Goal: Task Accomplishment & Management: Complete application form

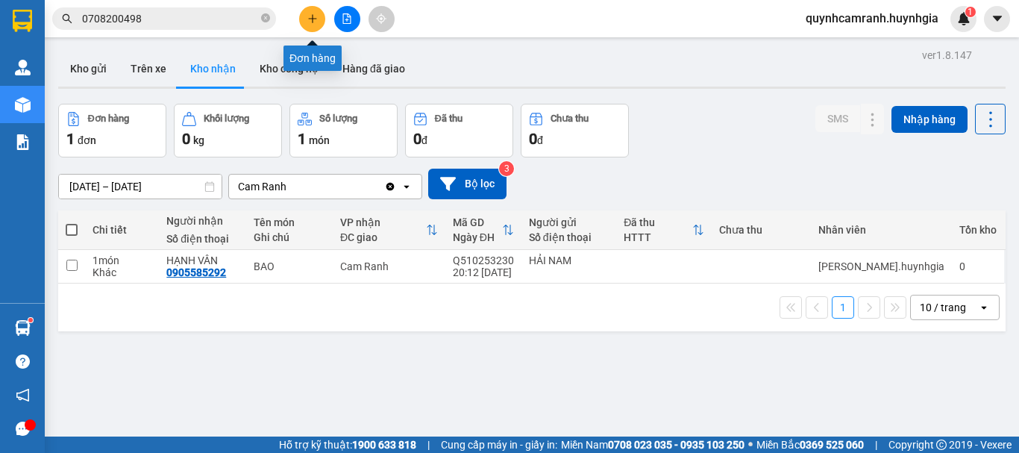
click at [311, 25] on button at bounding box center [312, 19] width 26 height 26
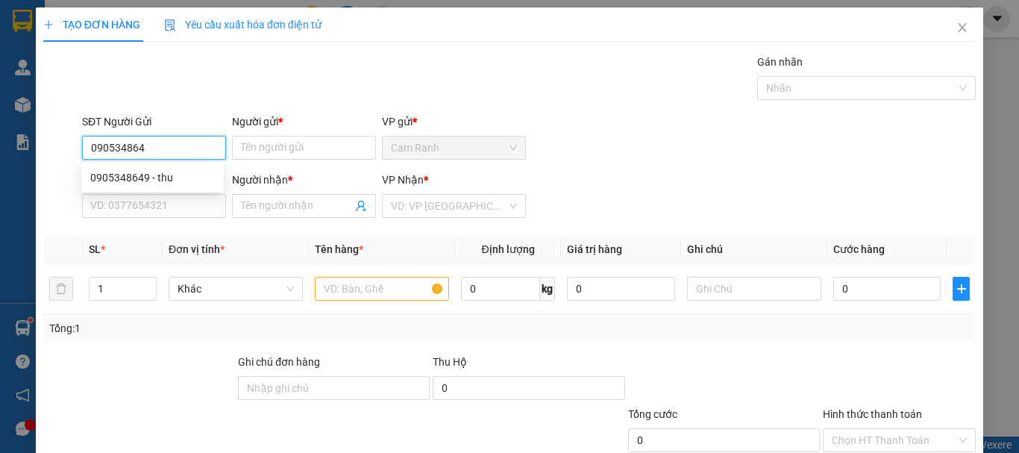
type input "0905348649"
click at [172, 174] on div "0905348649 - thu" at bounding box center [152, 177] width 125 height 16
type input "thu"
type input "0949392139"
type input "hồng"
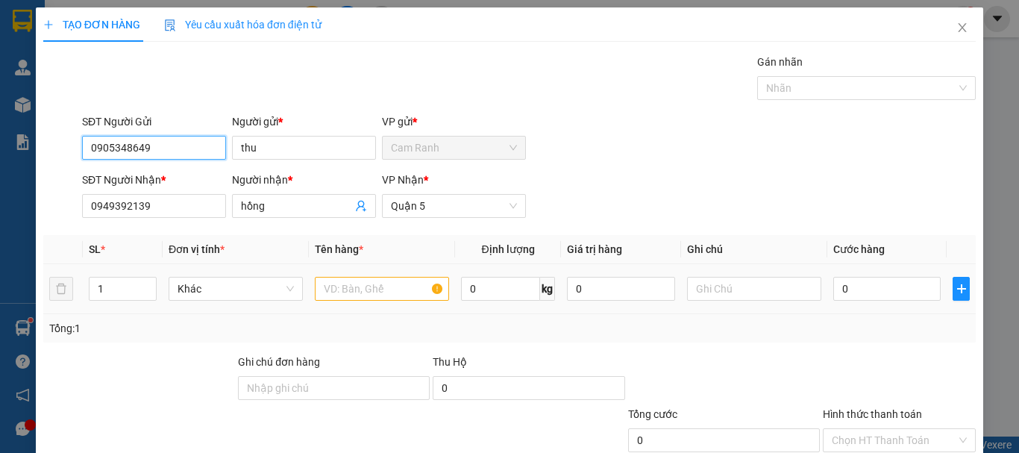
type input "0905348649"
click at [340, 284] on input "text" at bounding box center [382, 289] width 134 height 24
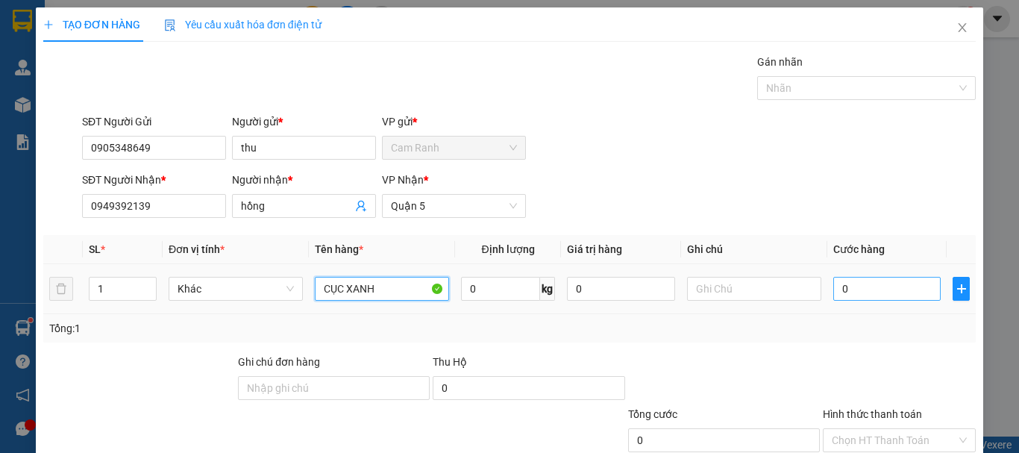
type input "CỤC XANH"
click at [834, 289] on input "0" at bounding box center [887, 289] width 107 height 24
type input "3"
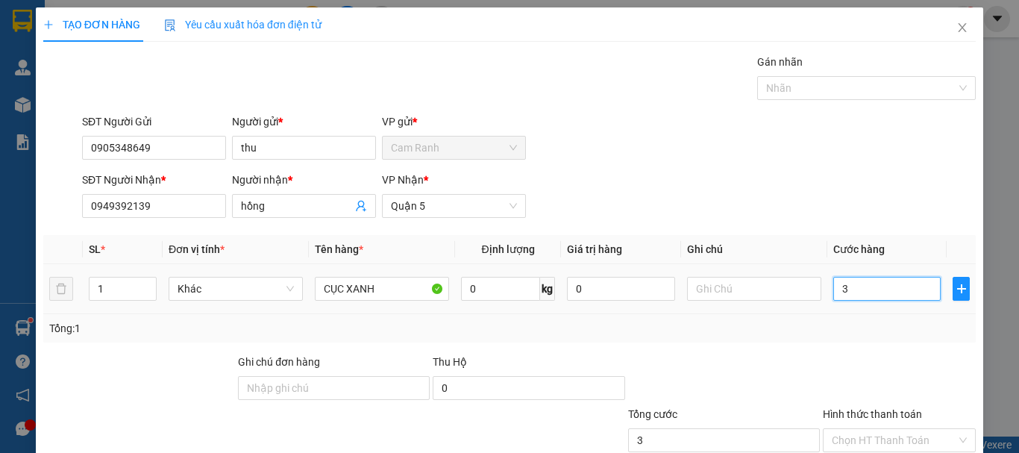
type input "30"
type input "300"
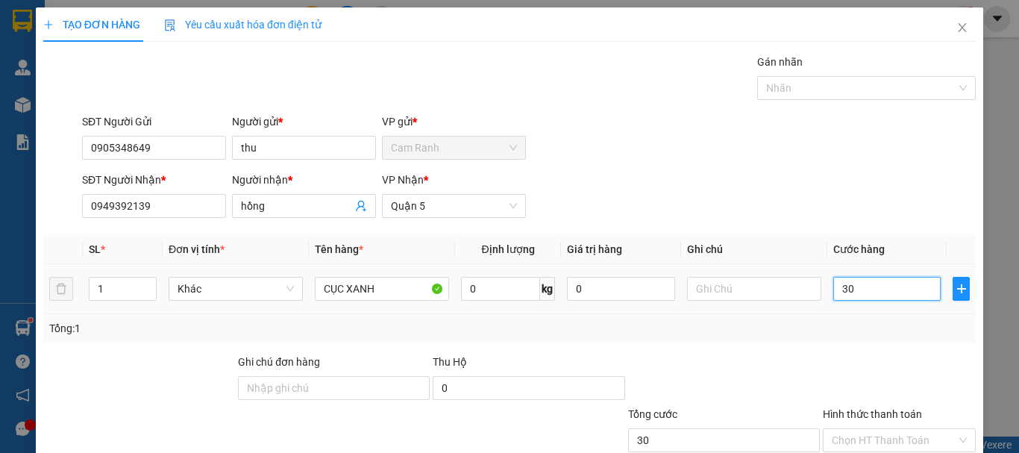
type input "300"
type input "3.000"
type input "30.000"
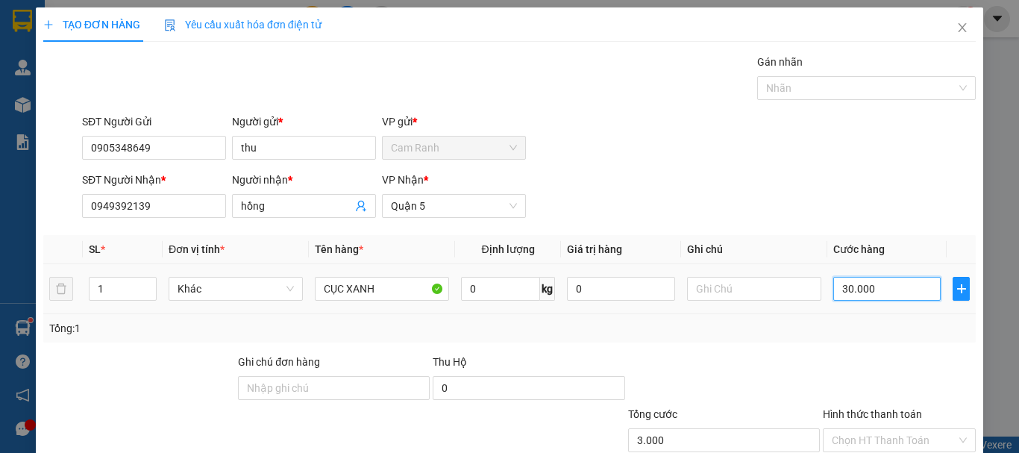
type input "30.000"
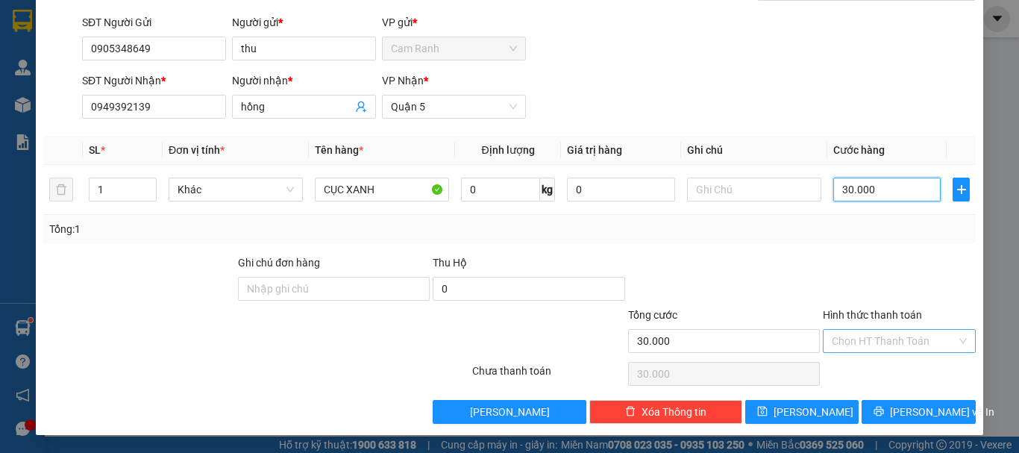
type input "30.000"
click at [845, 345] on input "Hình thức thanh toán" at bounding box center [894, 341] width 125 height 22
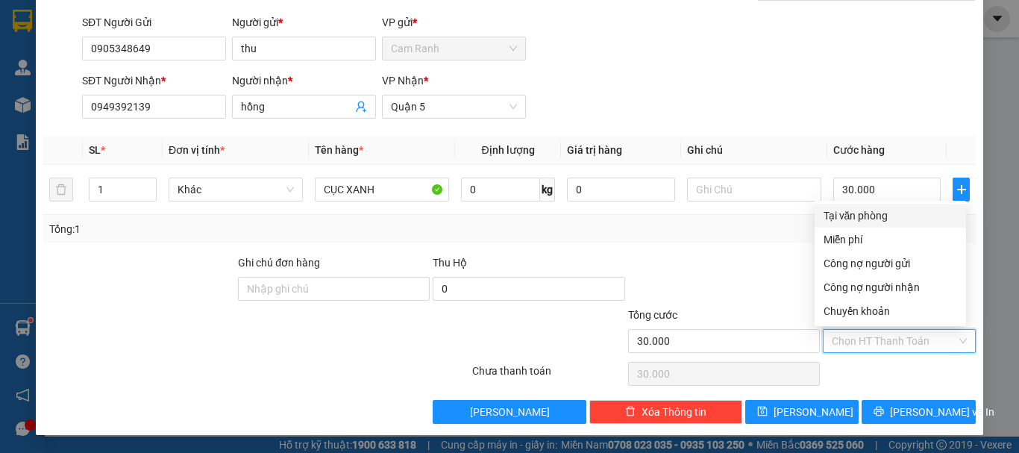
click at [843, 216] on div "Tại văn phòng" at bounding box center [891, 215] width 134 height 16
type input "0"
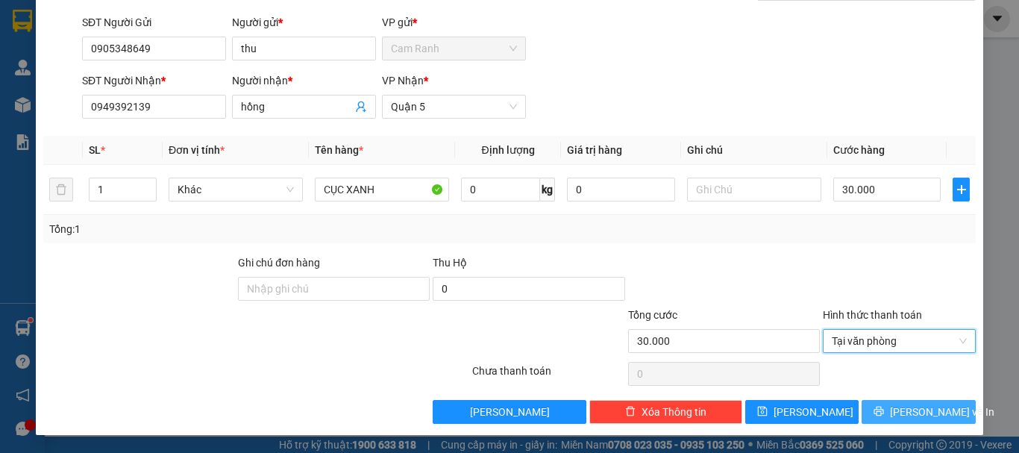
click at [905, 412] on span "[PERSON_NAME] và In" at bounding box center [942, 412] width 104 height 16
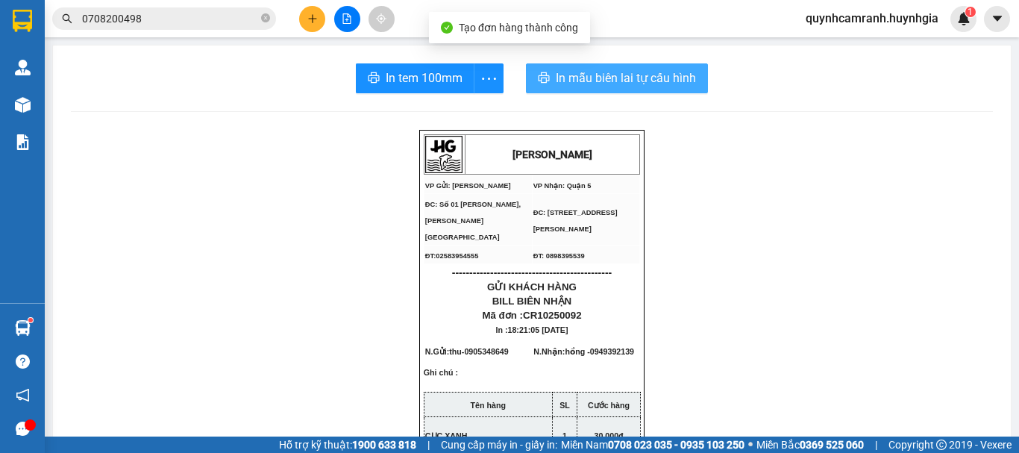
click at [588, 83] on span "In mẫu biên lai tự cấu hình" at bounding box center [626, 78] width 140 height 19
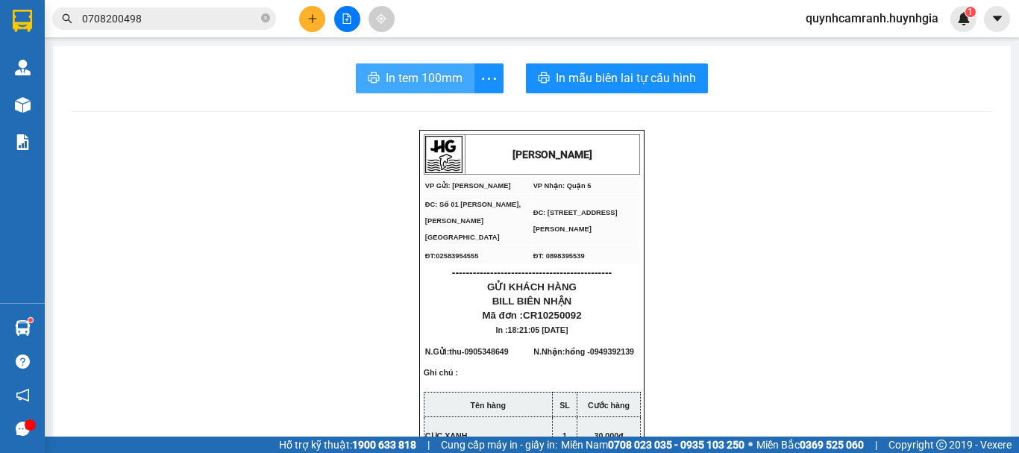
click at [415, 93] on button "In tem 100mm" at bounding box center [415, 78] width 119 height 30
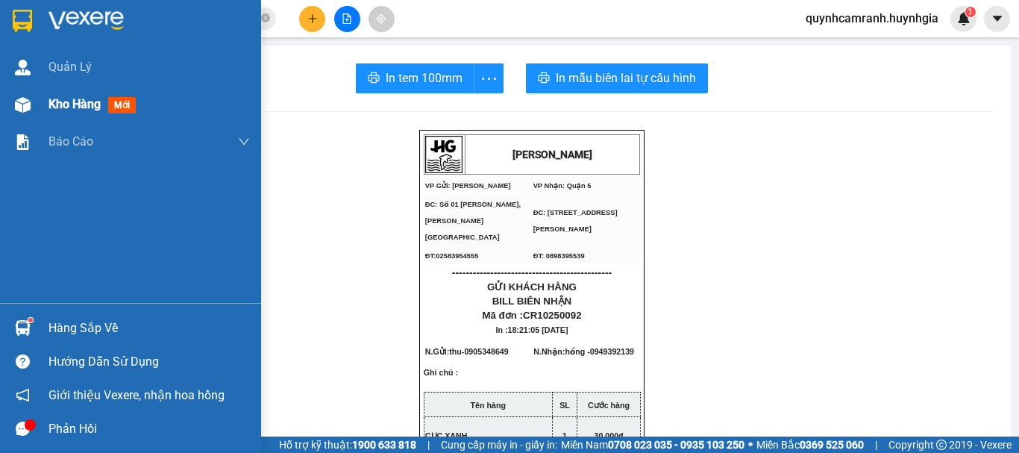
click at [66, 104] on span "Kho hàng" at bounding box center [75, 104] width 52 height 14
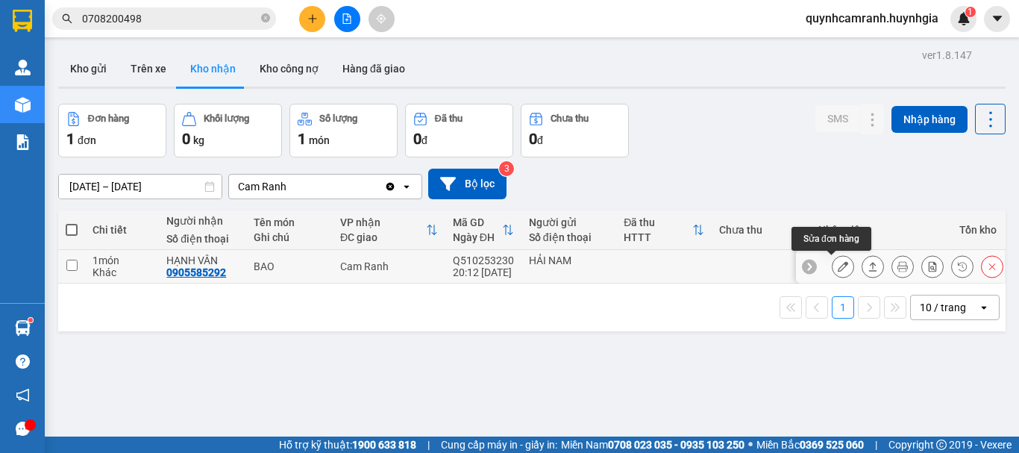
click at [838, 269] on icon at bounding box center [843, 266] width 10 height 10
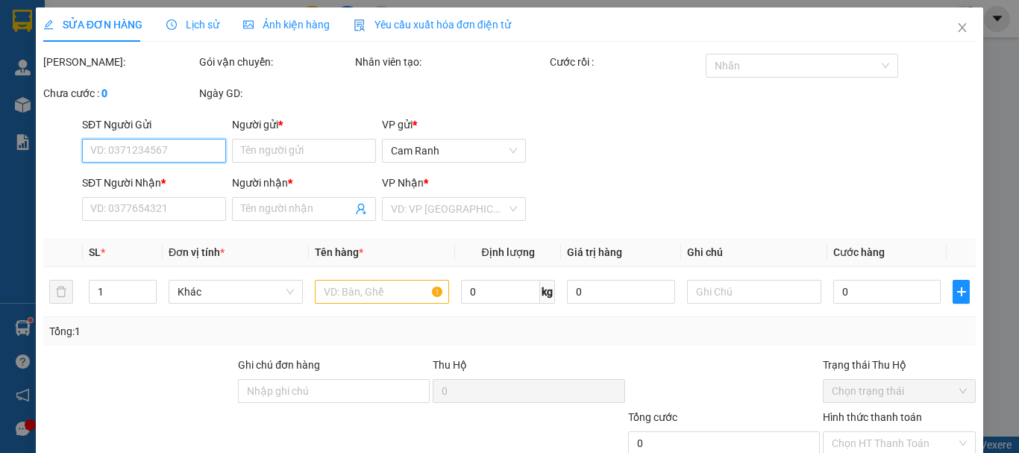
type input "HẢI NAM"
type input "0905585292"
type input "HẠNH VÂN"
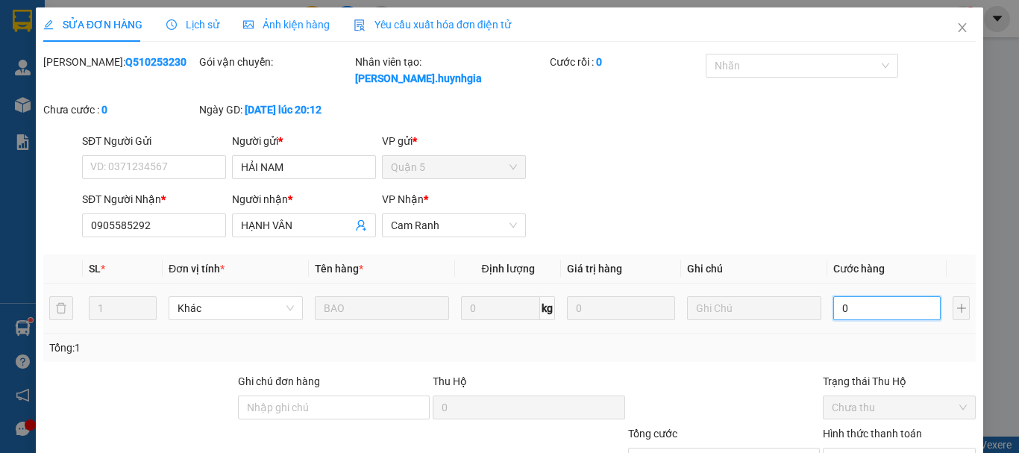
click at [834, 296] on input "0" at bounding box center [887, 308] width 107 height 24
type input "6"
type input "60"
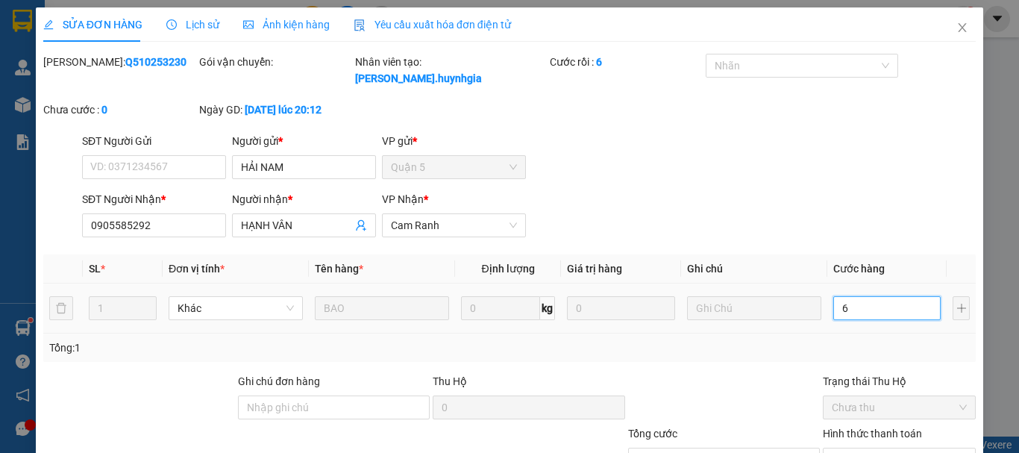
type input "60"
type input "600"
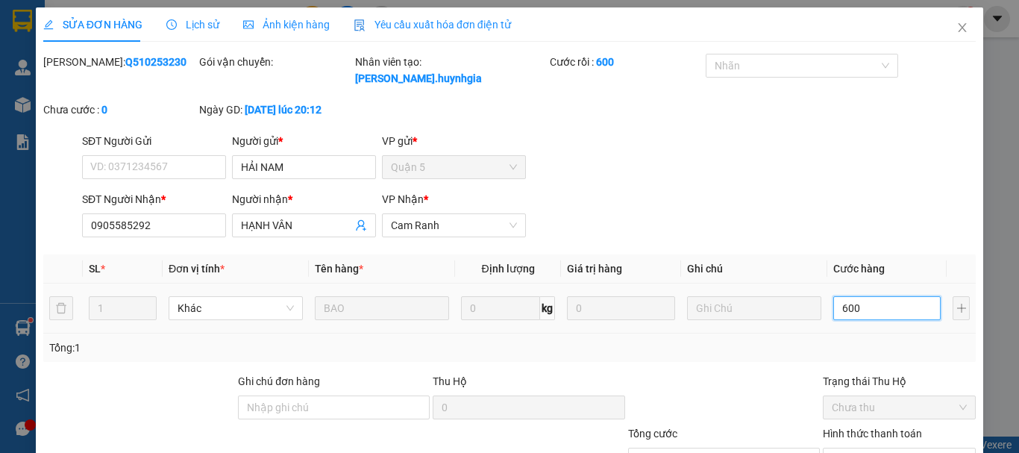
type input "6.000"
type input "60.000"
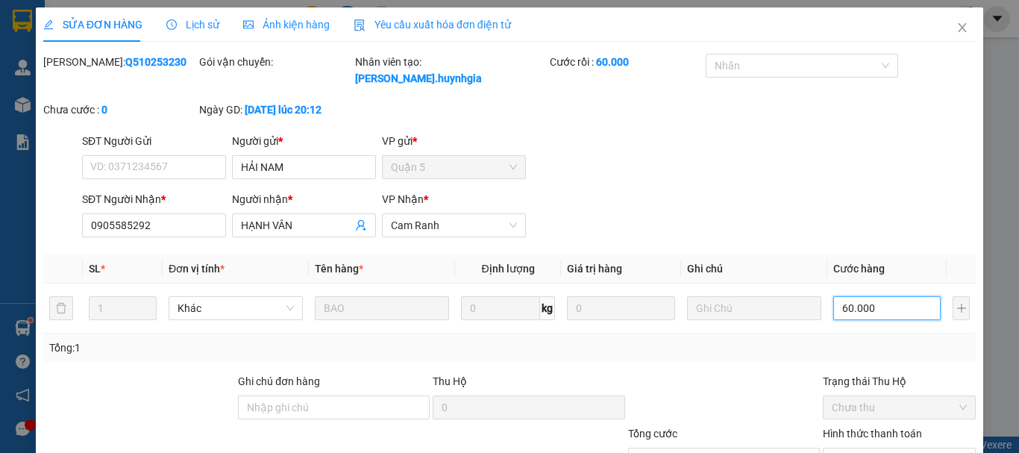
scroll to position [75, 0]
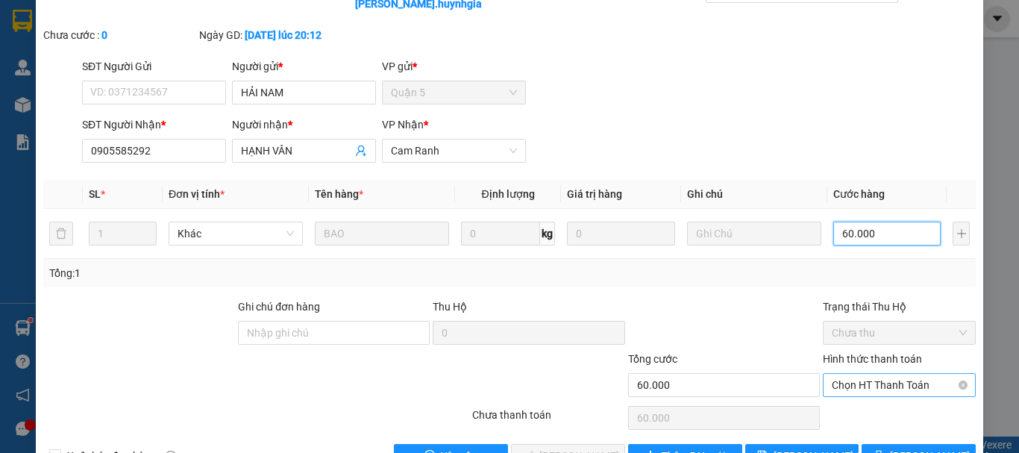
click at [869, 374] on span "Chọn HT Thanh Toán" at bounding box center [899, 385] width 135 height 22
type input "60.000"
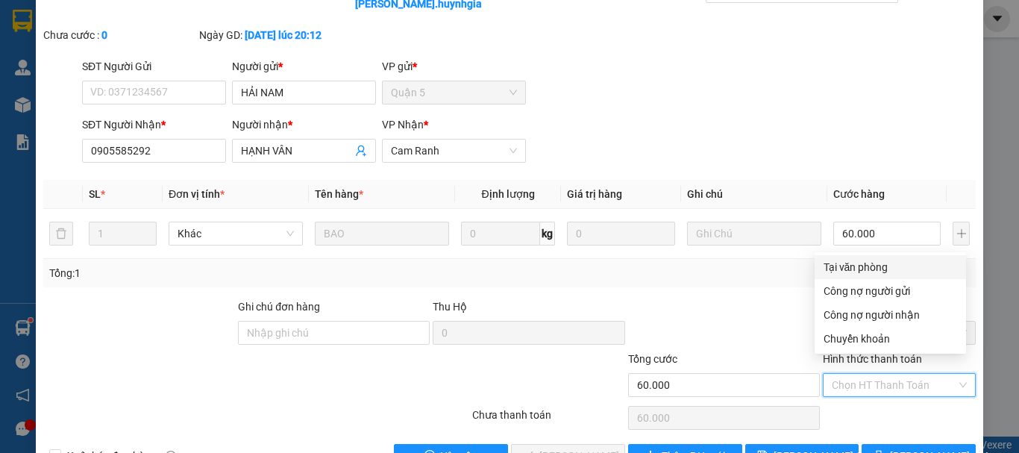
click at [877, 265] on div "Tại văn phòng" at bounding box center [891, 267] width 134 height 16
type input "0"
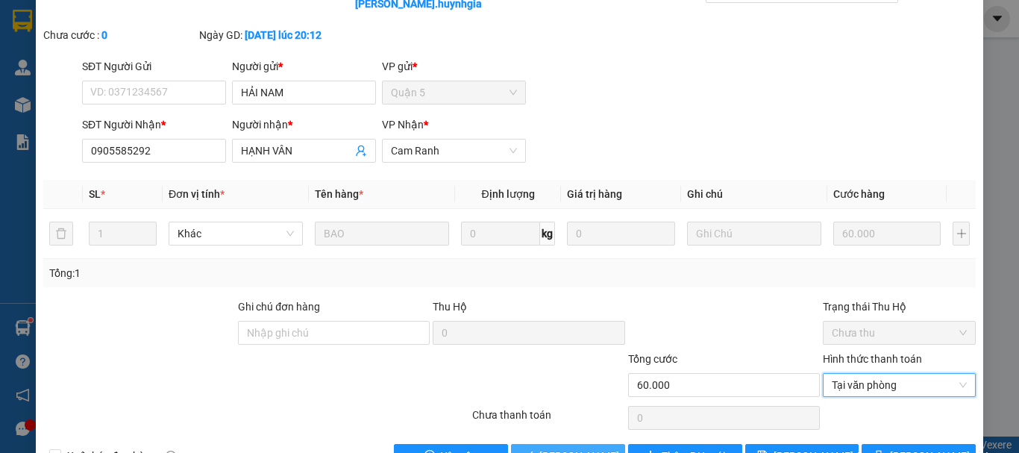
click at [592, 448] on span "[PERSON_NAME] và [PERSON_NAME] hàng" at bounding box center [641, 456] width 202 height 16
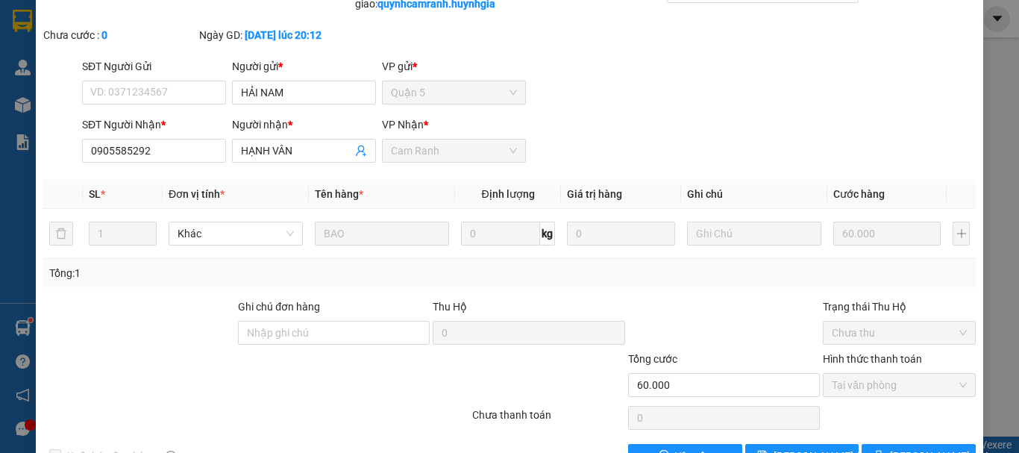
scroll to position [0, 0]
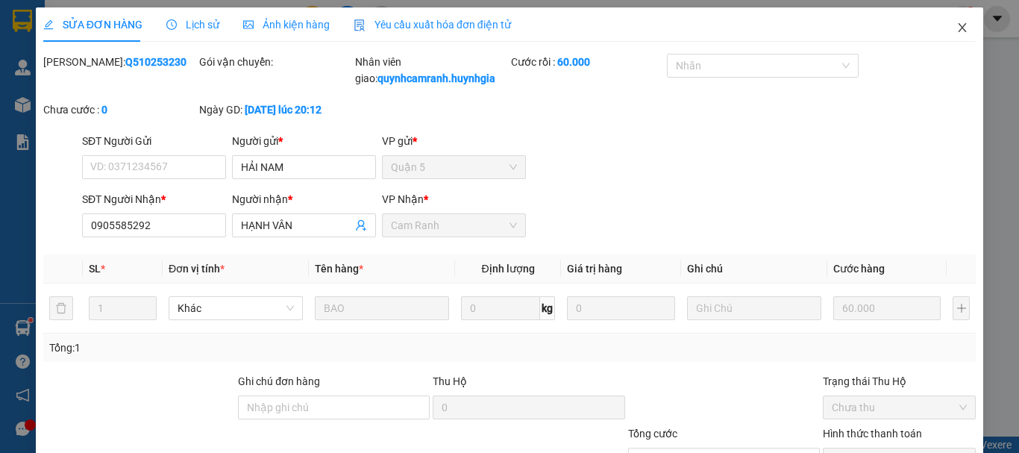
click at [944, 26] on span "Close" at bounding box center [963, 28] width 42 height 42
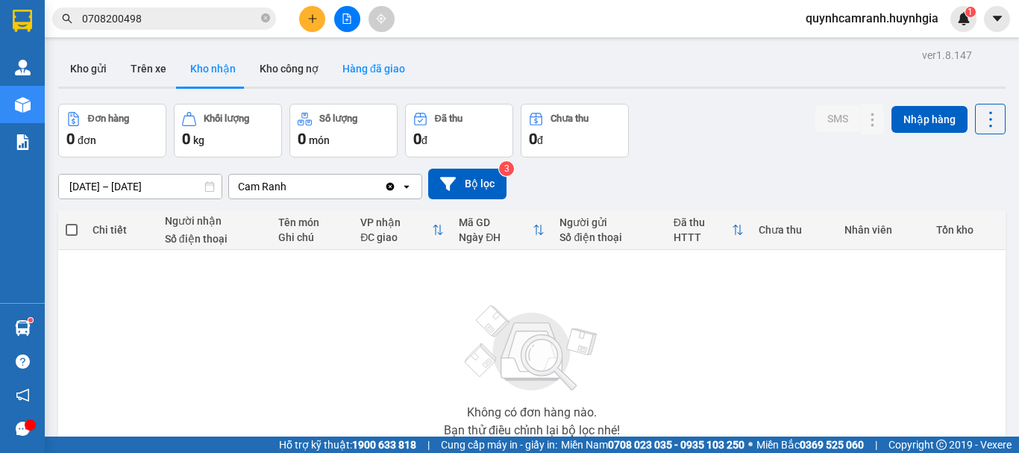
click at [355, 71] on button "Hàng đã giao" at bounding box center [374, 69] width 87 height 36
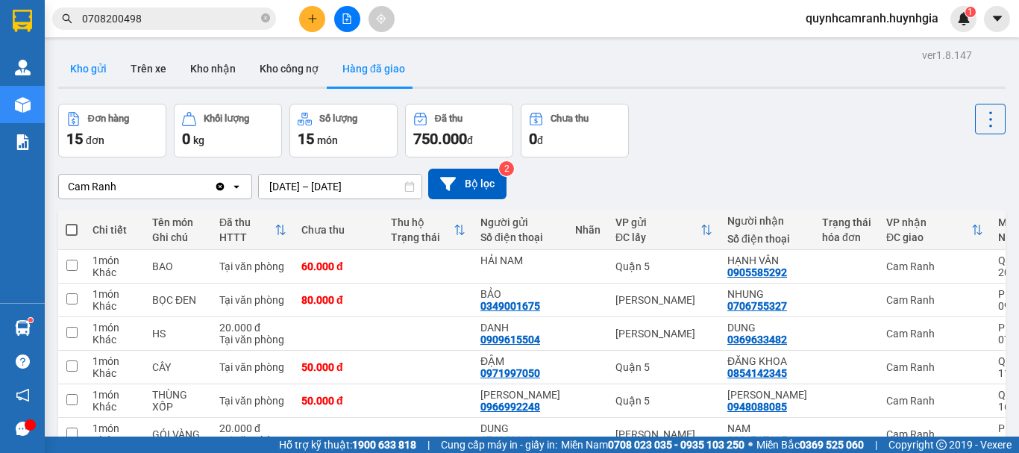
click at [88, 70] on button "Kho gửi" at bounding box center [88, 69] width 60 height 36
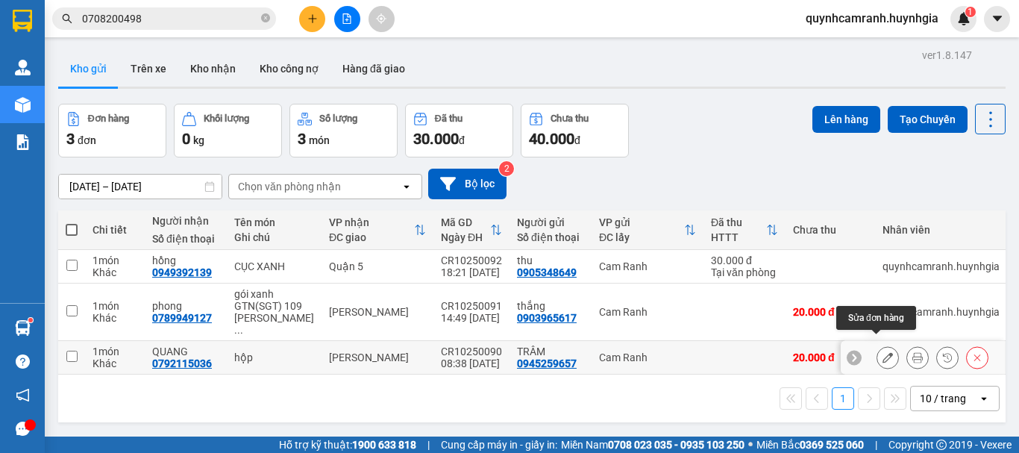
click at [882, 345] on button at bounding box center [888, 358] width 21 height 26
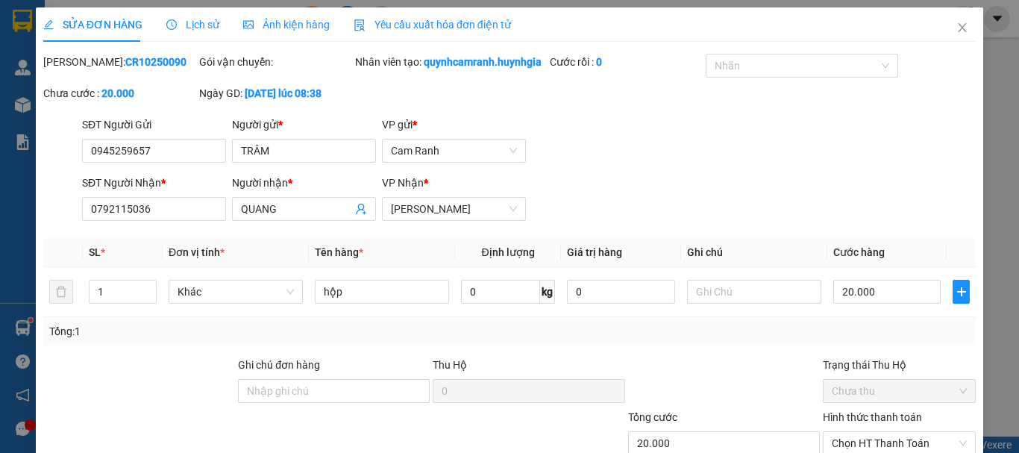
type input "0945259657"
type input "TRÂM"
type input "0792115036"
type input "QUANG"
type input "20.000"
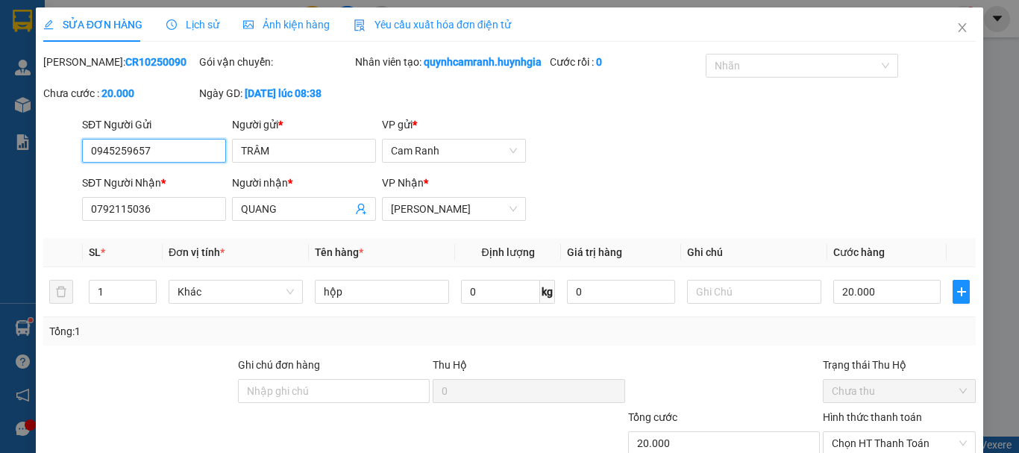
scroll to position [119, 0]
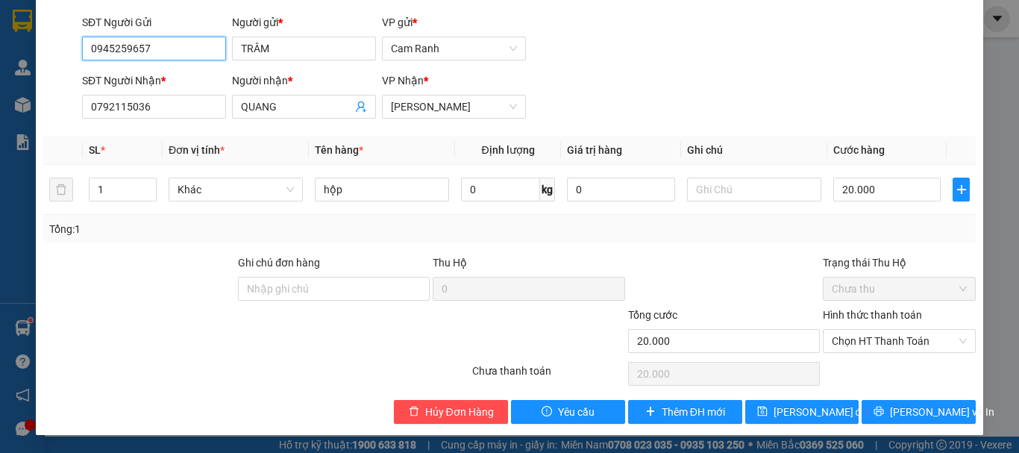
click at [882, 344] on span "Chọn HT Thanh Toán" at bounding box center [899, 341] width 135 height 22
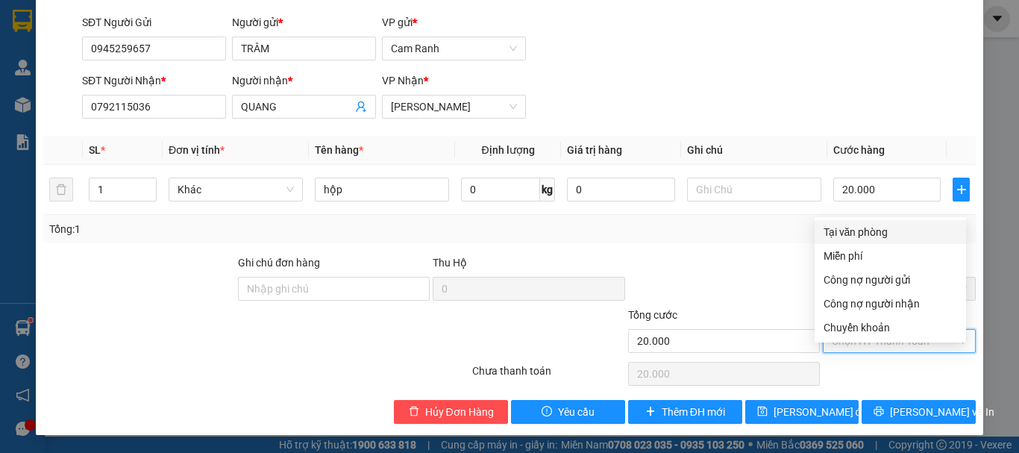
click at [858, 224] on div "Tại văn phòng" at bounding box center [891, 232] width 134 height 16
type input "0"
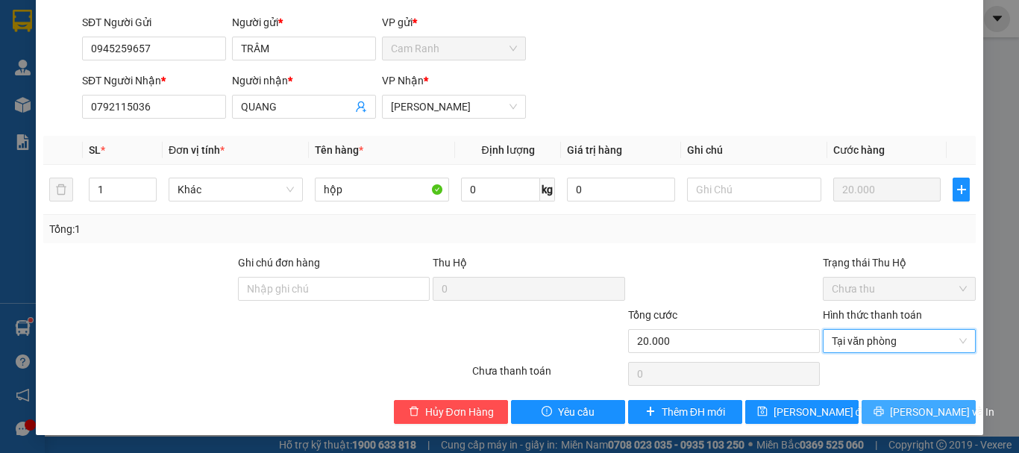
click at [896, 409] on span "[PERSON_NAME] và In" at bounding box center [942, 412] width 104 height 16
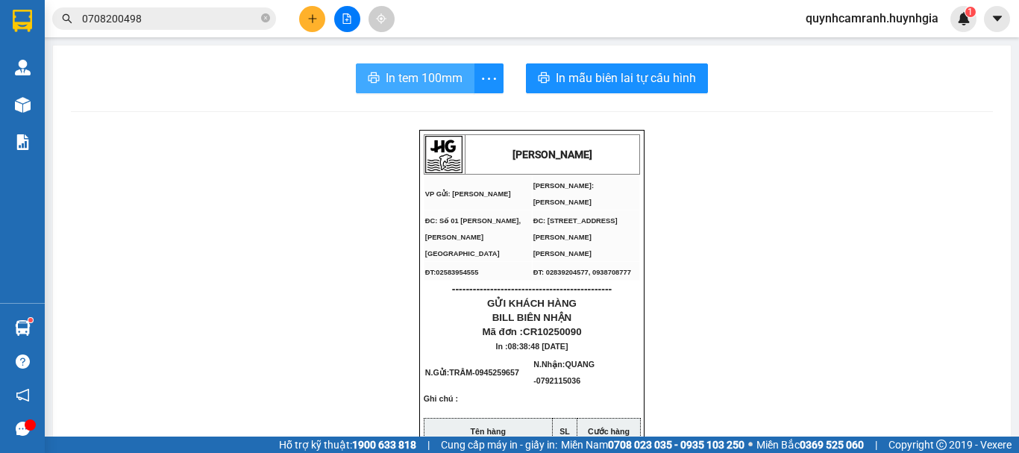
click at [422, 85] on span "In tem 100mm" at bounding box center [424, 78] width 77 height 19
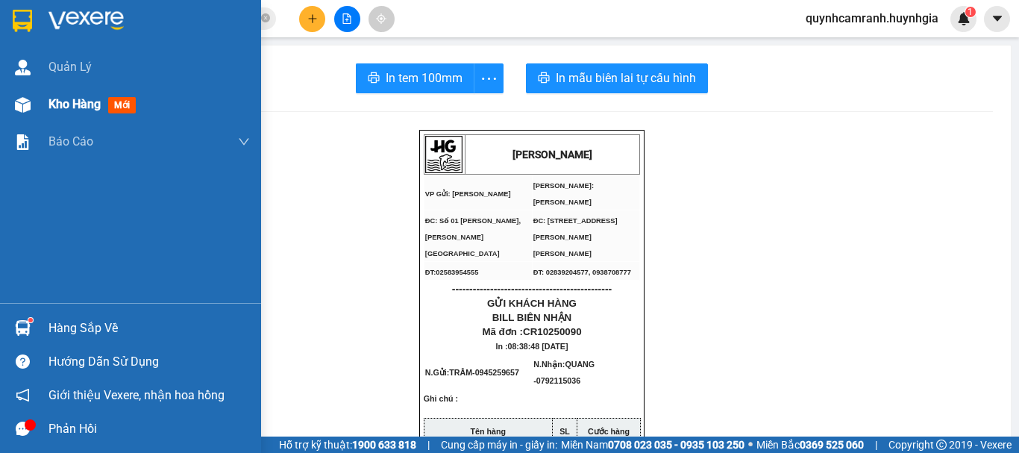
click at [55, 99] on span "Kho hàng" at bounding box center [75, 104] width 52 height 14
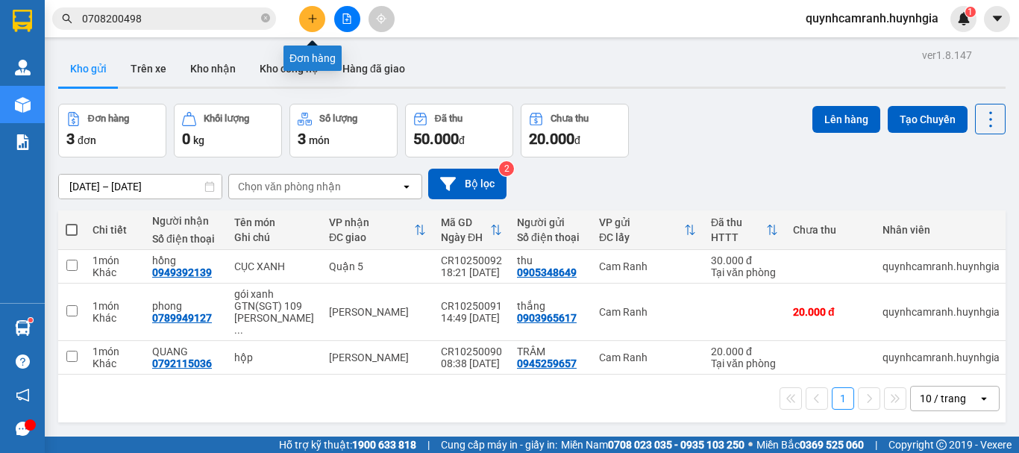
click at [301, 14] on button at bounding box center [312, 19] width 26 height 26
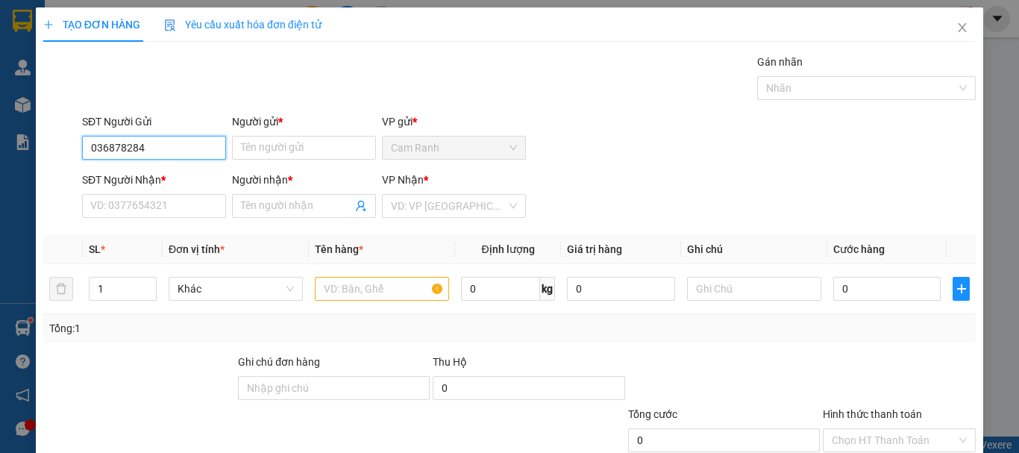
type input "0368782849"
click at [151, 183] on div "0368782849 - BỘ" at bounding box center [152, 177] width 125 height 16
type input "BỘ"
type input "0392791090"
type input "TUẤN"
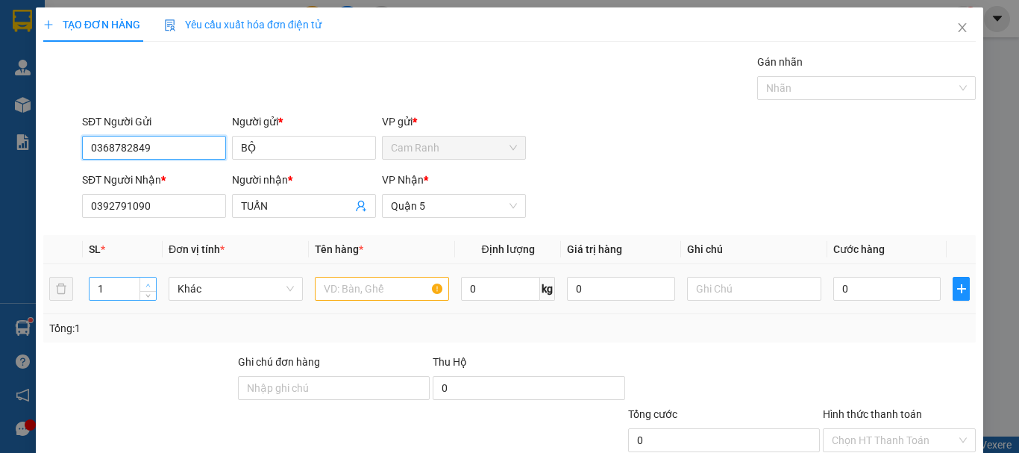
type input "0368782849"
click at [149, 281] on span "up" at bounding box center [148, 285] width 9 height 9
type input "3"
click at [149, 281] on span "up" at bounding box center [148, 285] width 9 height 9
click at [356, 290] on input "text" at bounding box center [382, 289] width 134 height 24
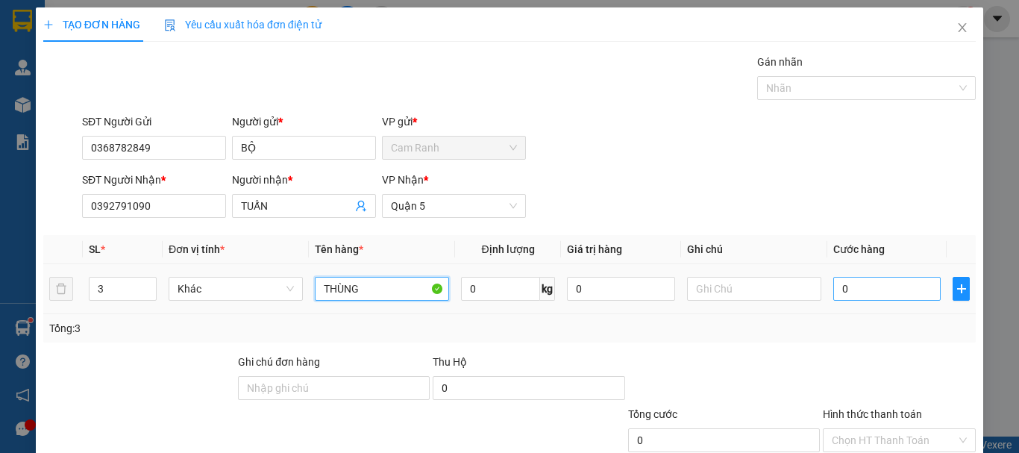
type input "THÙNG"
click at [834, 295] on input "0" at bounding box center [887, 289] width 107 height 24
type input "1"
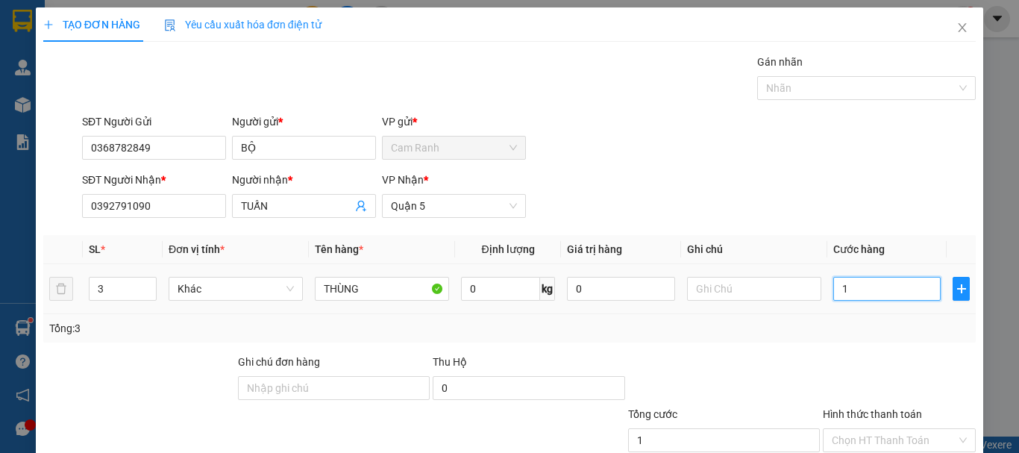
type input "17"
type input "170"
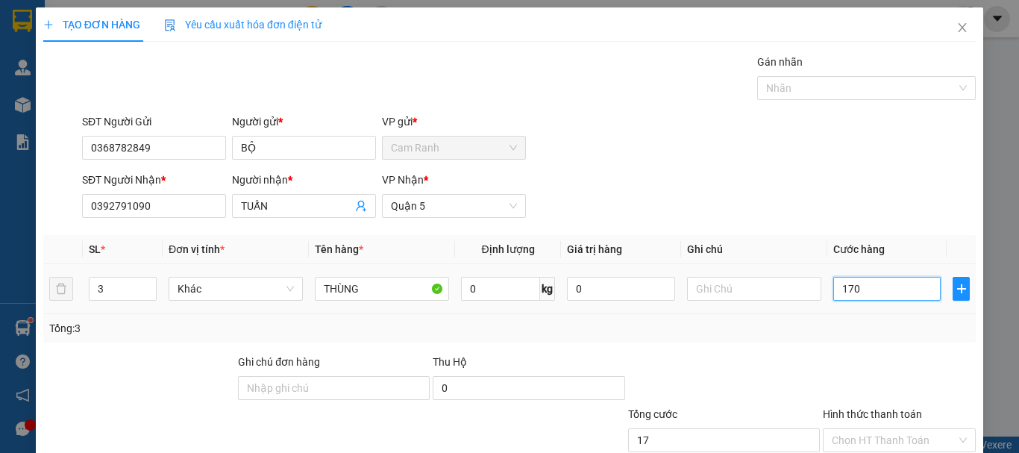
type input "170"
type input "1.700"
type input "17.000"
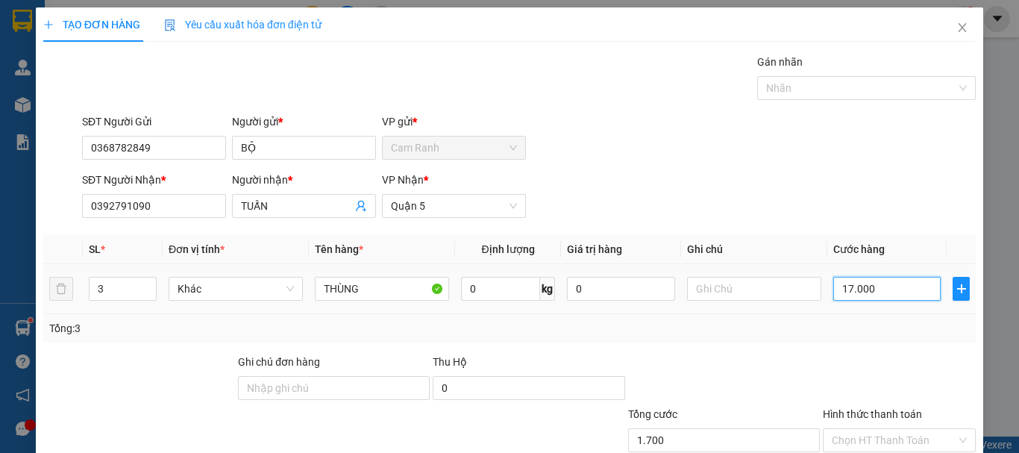
type input "17.000"
type input "170.000"
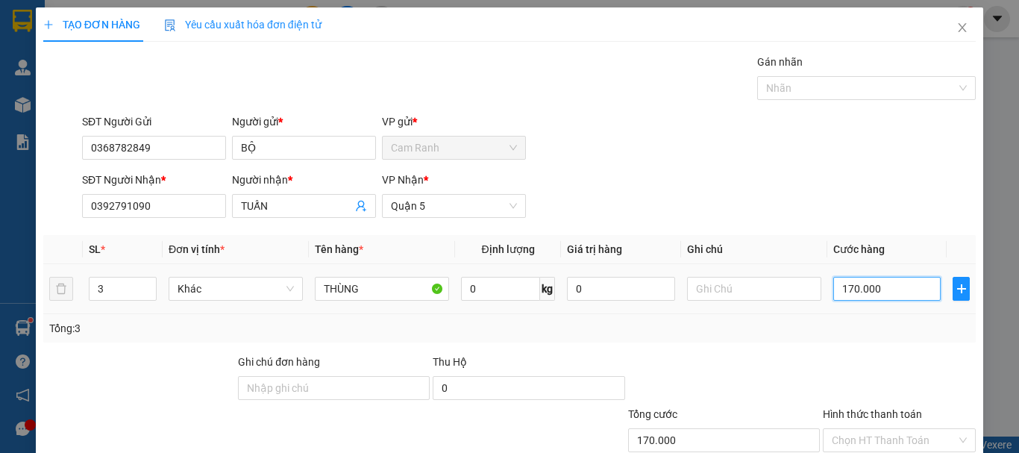
scroll to position [99, 0]
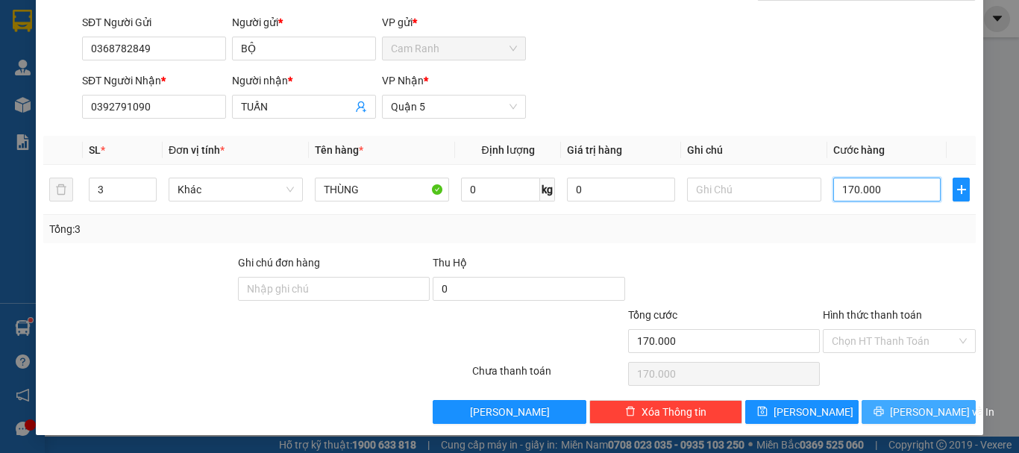
type input "170.000"
click at [884, 413] on icon "printer" at bounding box center [879, 411] width 10 height 10
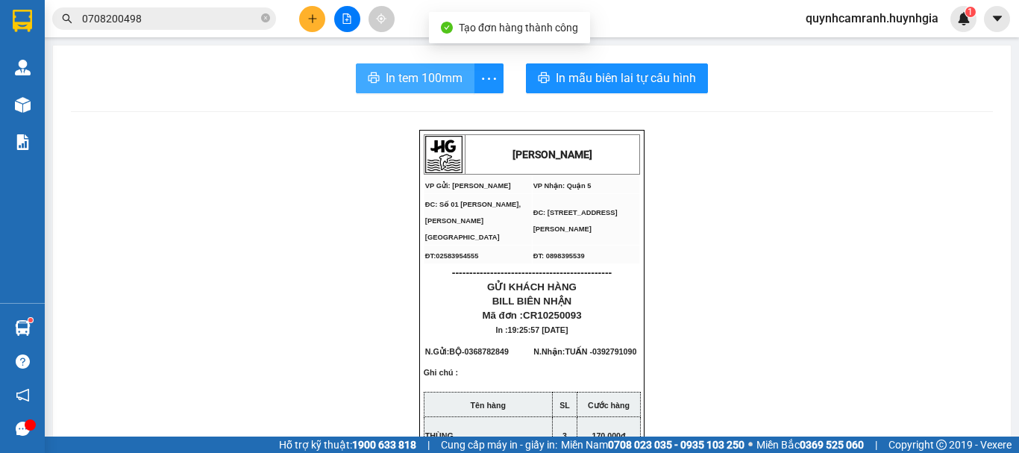
click at [410, 80] on span "In tem 100mm" at bounding box center [424, 78] width 77 height 19
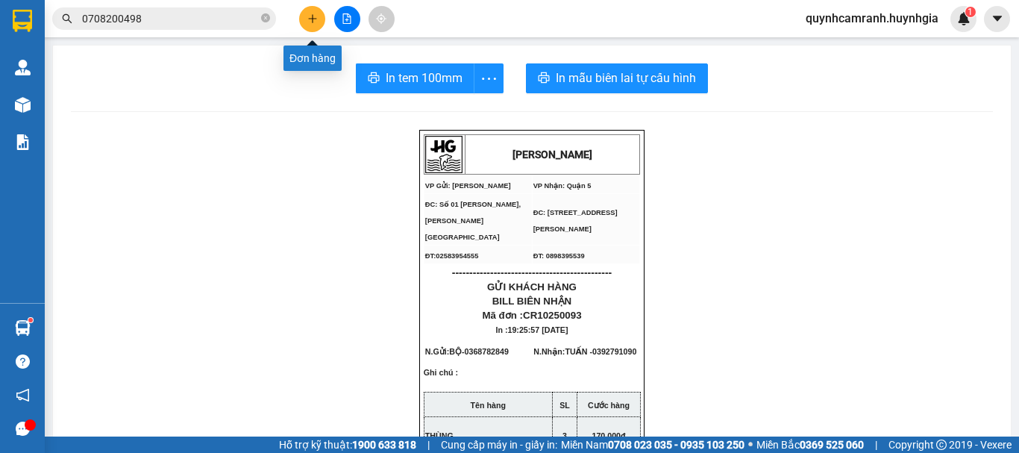
click at [313, 19] on icon "plus" at bounding box center [312, 18] width 1 height 8
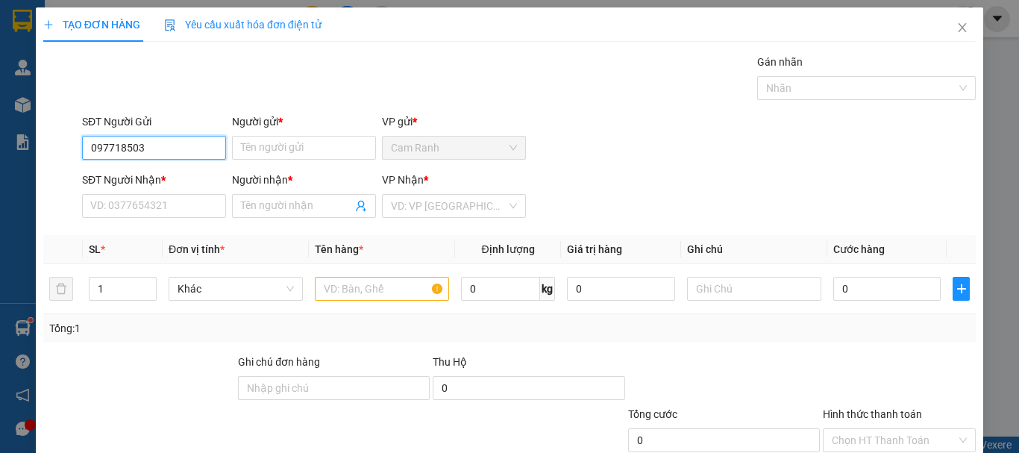
type input "0977185036"
click at [199, 175] on div "0977185036 - [PERSON_NAME]" at bounding box center [163, 177] width 147 height 16
type input "DUNG"
type input "0395432427"
type input "VY"
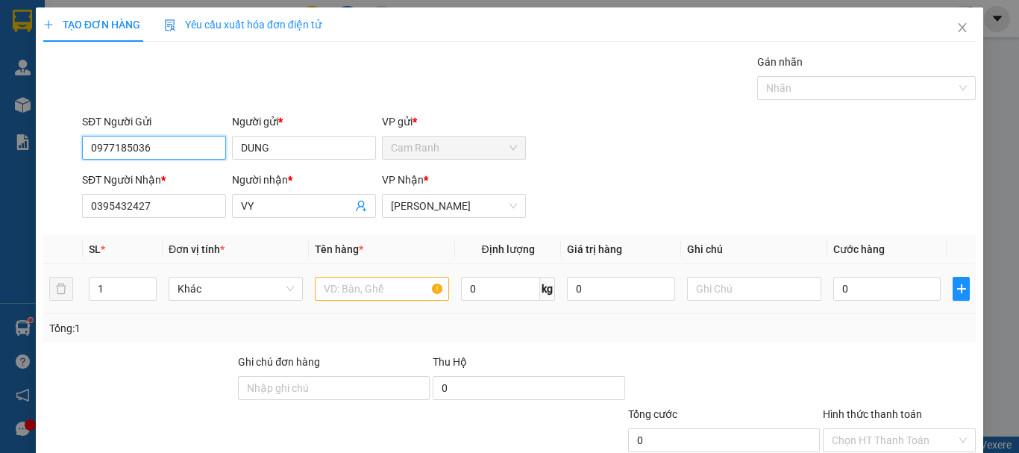
type input "0977185036"
drag, startPoint x: 331, startPoint y: 292, endPoint x: 324, endPoint y: 293, distance: 7.6
click at [331, 293] on input "text" at bounding box center [382, 289] width 134 height 24
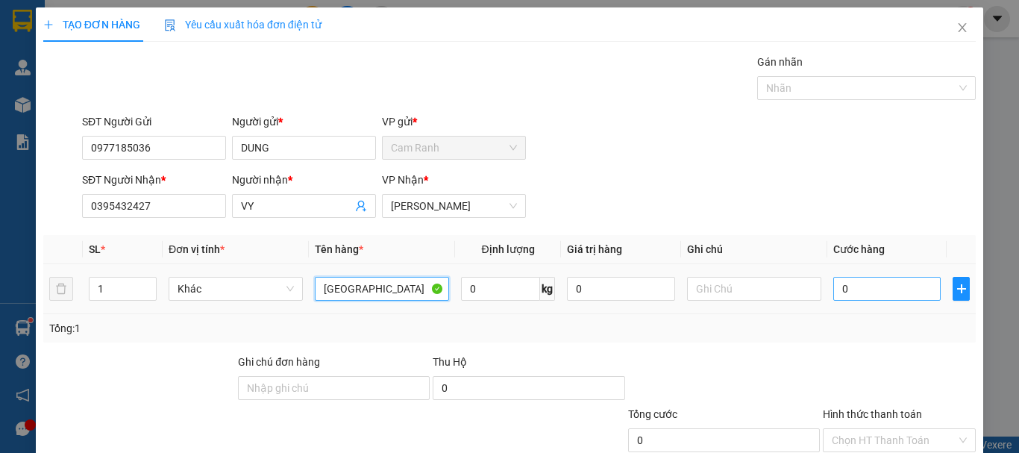
type input "[GEOGRAPHIC_DATA]"
click at [834, 290] on input "0" at bounding box center [887, 289] width 107 height 24
type input "3"
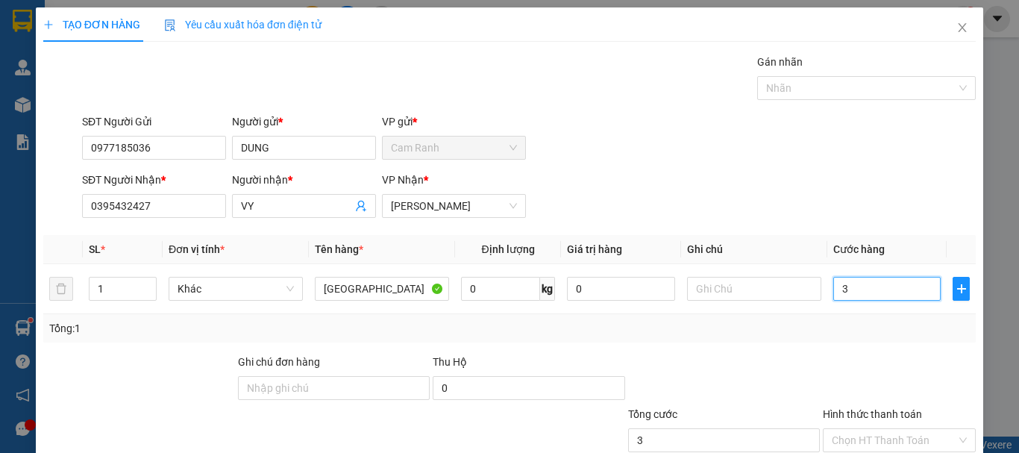
type input "30"
type input "300"
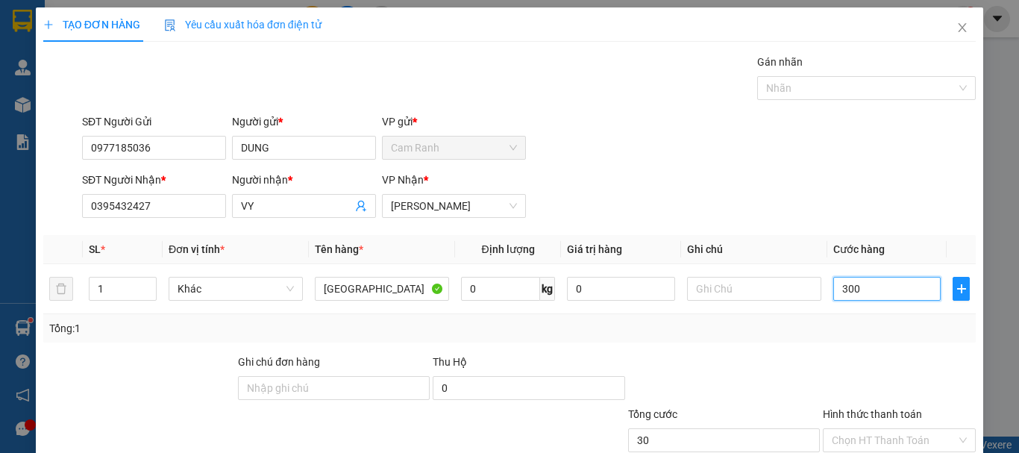
type input "300"
type input "3.000"
type input "30.000"
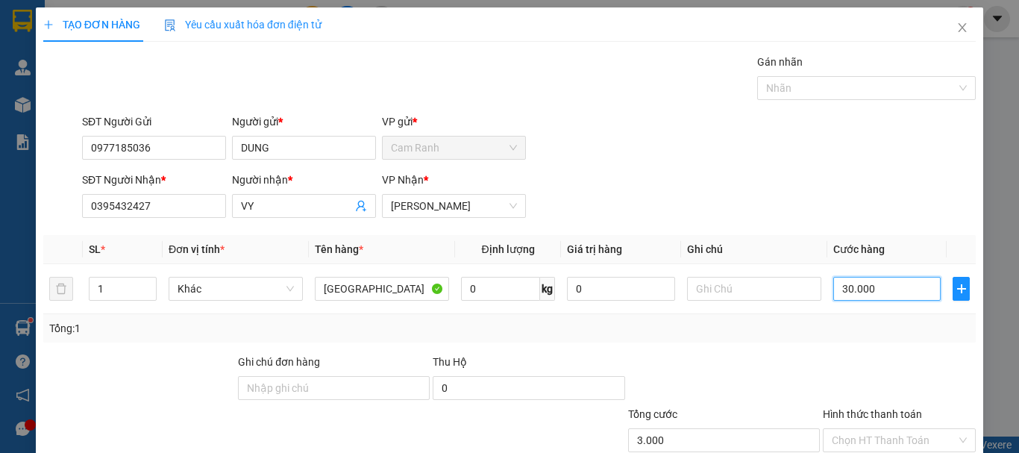
type input "30.000"
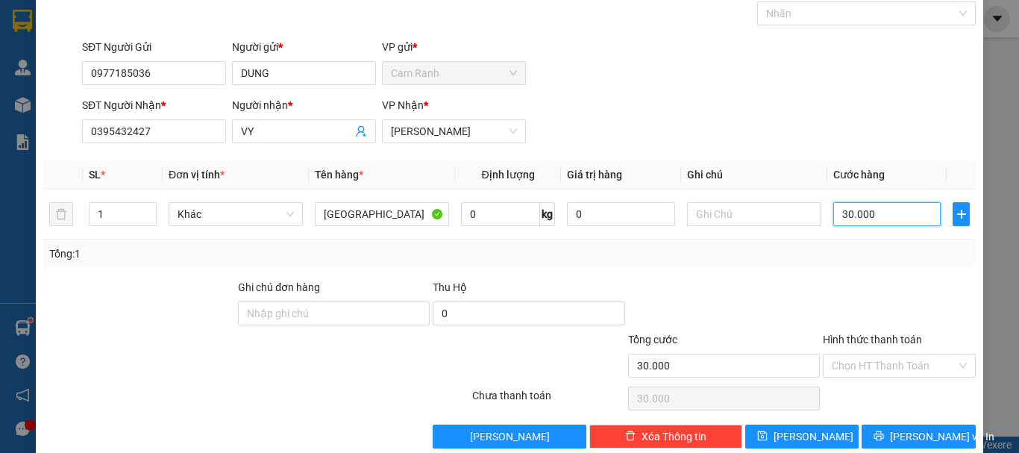
scroll to position [99, 0]
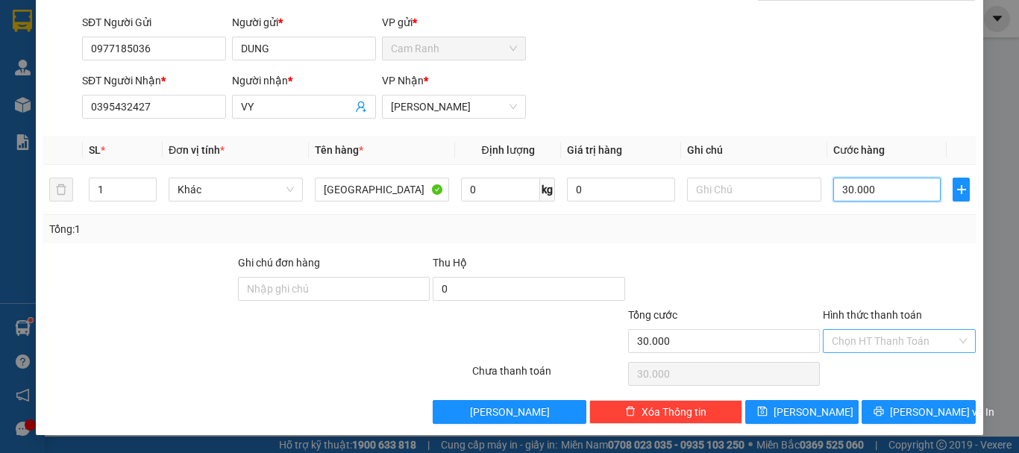
click at [951, 333] on div "Chọn HT Thanh Toán" at bounding box center [899, 341] width 153 height 24
type input "30.000"
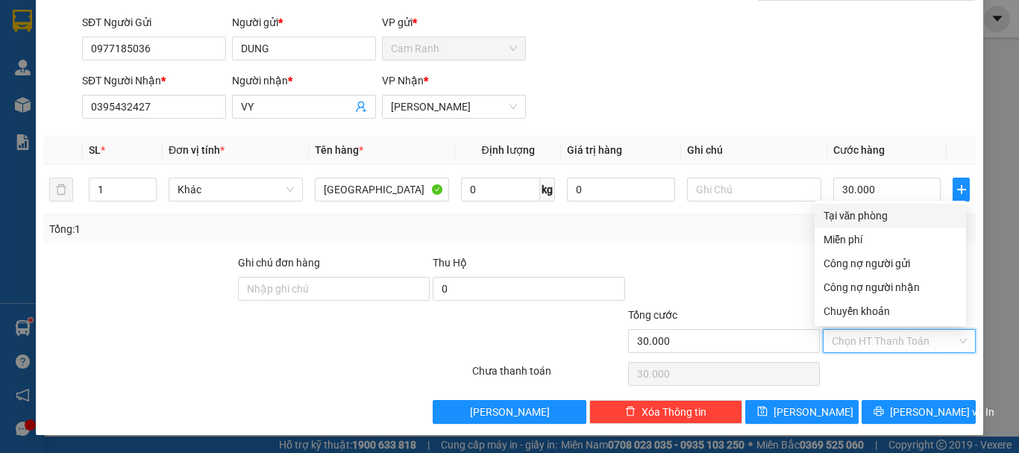
click at [862, 211] on div "Tại văn phòng" at bounding box center [891, 215] width 134 height 16
type input "0"
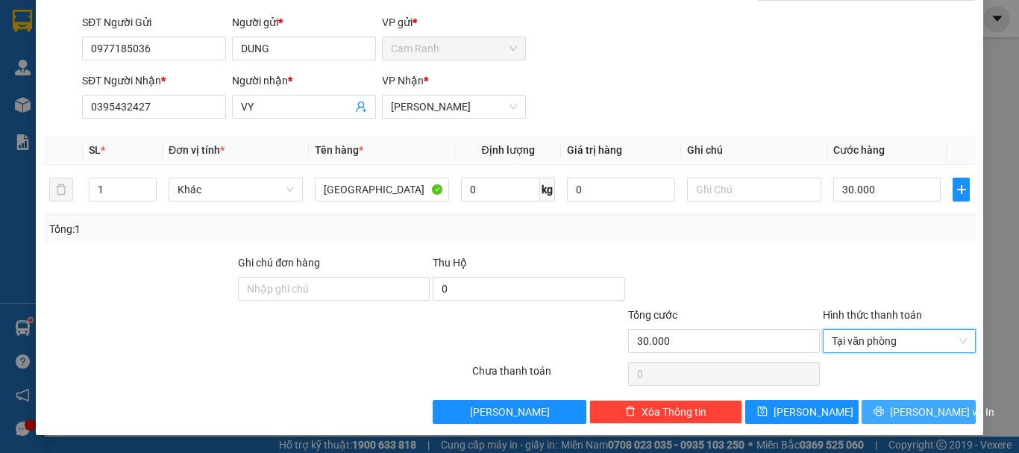
click at [884, 413] on icon "printer" at bounding box center [879, 411] width 10 height 10
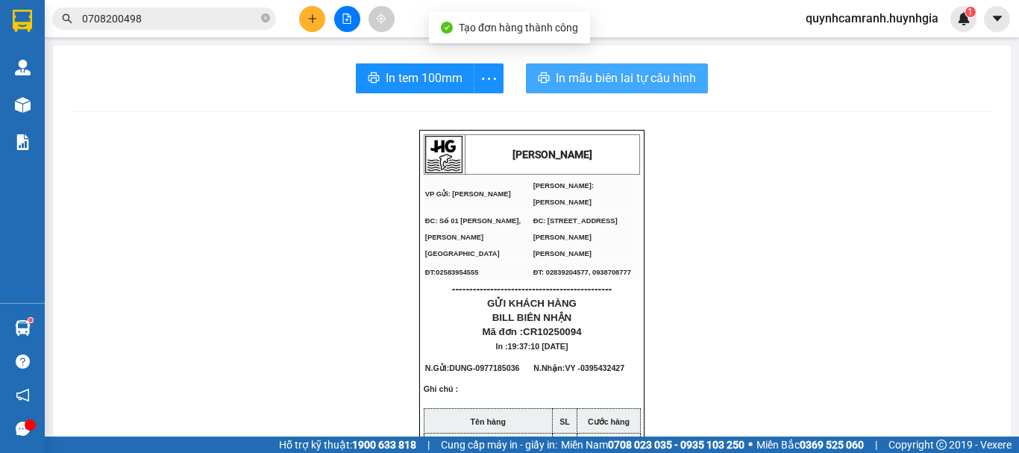
click at [637, 69] on span "In mẫu biên lai tự cấu hình" at bounding box center [626, 78] width 140 height 19
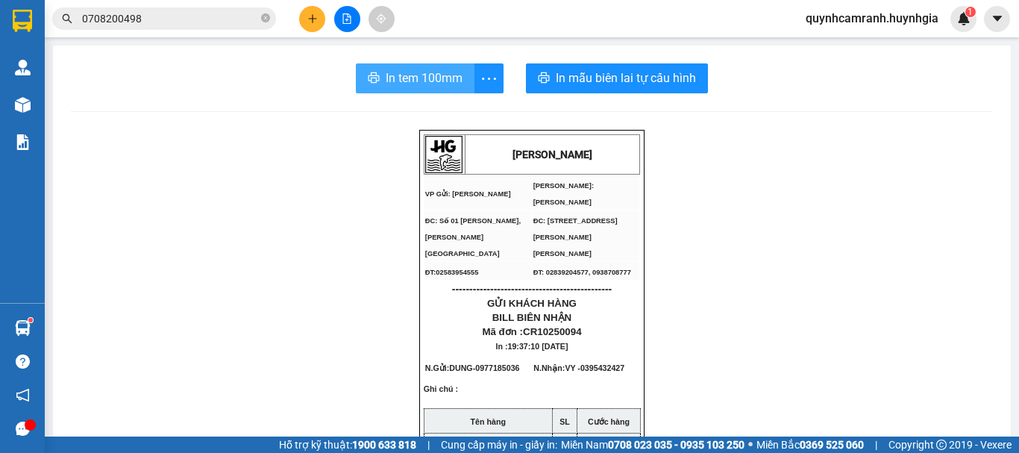
click at [436, 79] on span "In tem 100mm" at bounding box center [424, 78] width 77 height 19
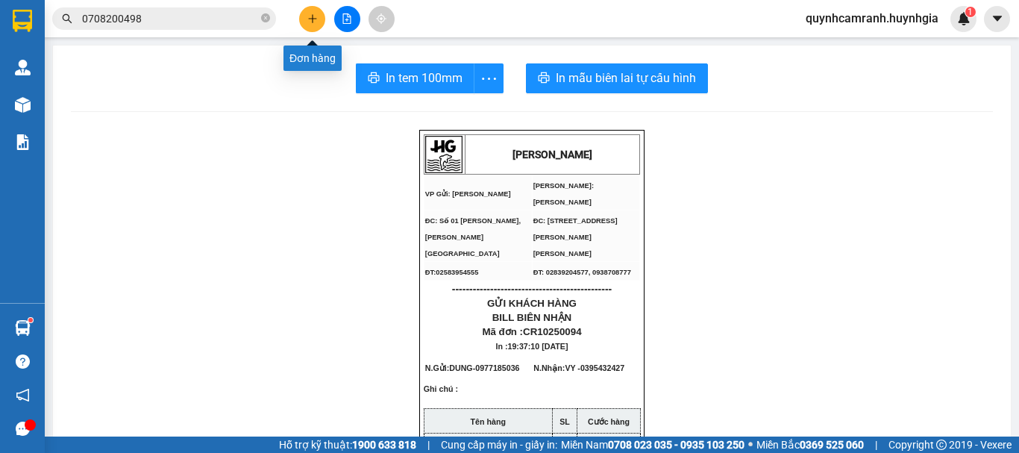
click at [317, 22] on icon "plus" at bounding box center [312, 18] width 10 height 10
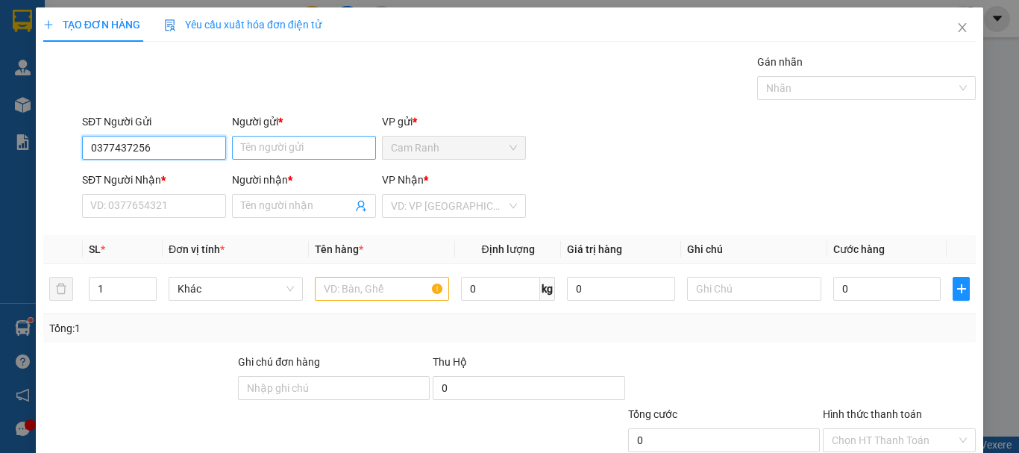
type input "0377437256"
click at [243, 154] on input "Người gửi *" at bounding box center [304, 148] width 144 height 24
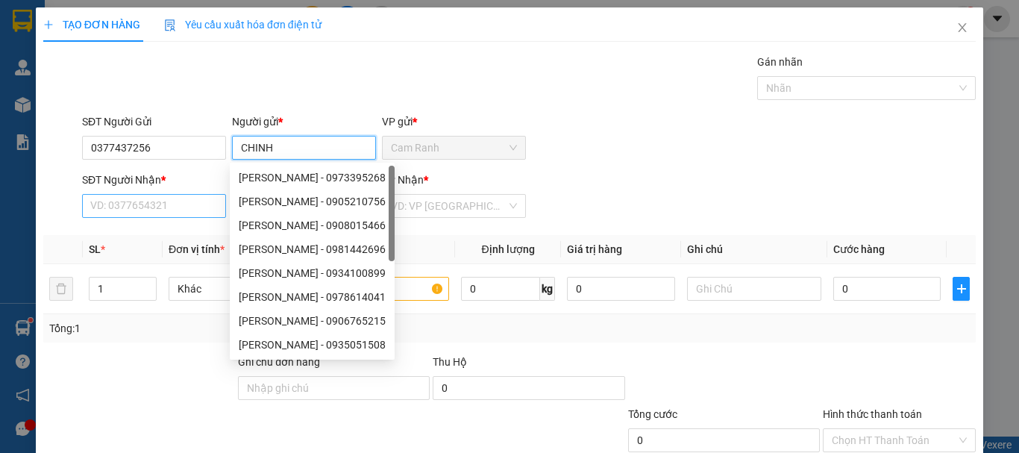
type input "CHINH"
click at [169, 199] on input "SĐT Người Nhận *" at bounding box center [154, 206] width 144 height 24
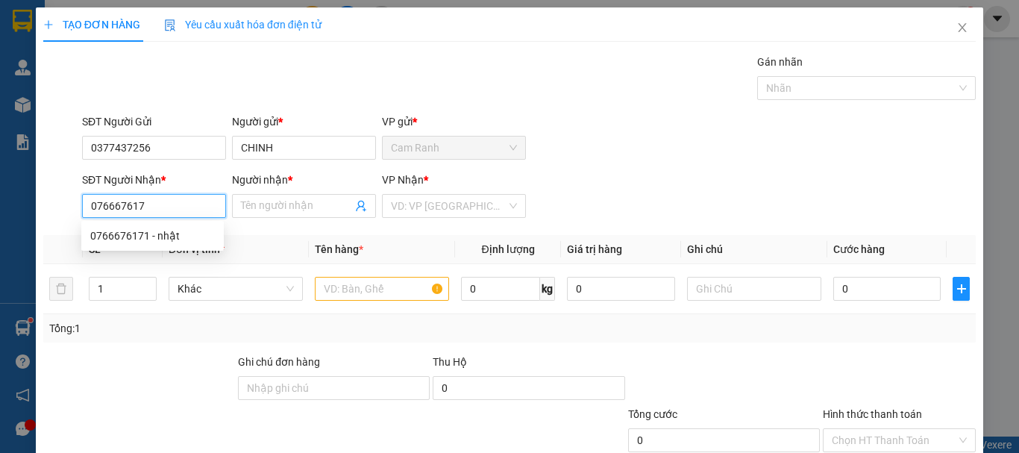
type input "0766676171"
click at [160, 239] on div "0766676171 - nhật" at bounding box center [152, 236] width 125 height 16
type input "nhật"
type input "0766676171"
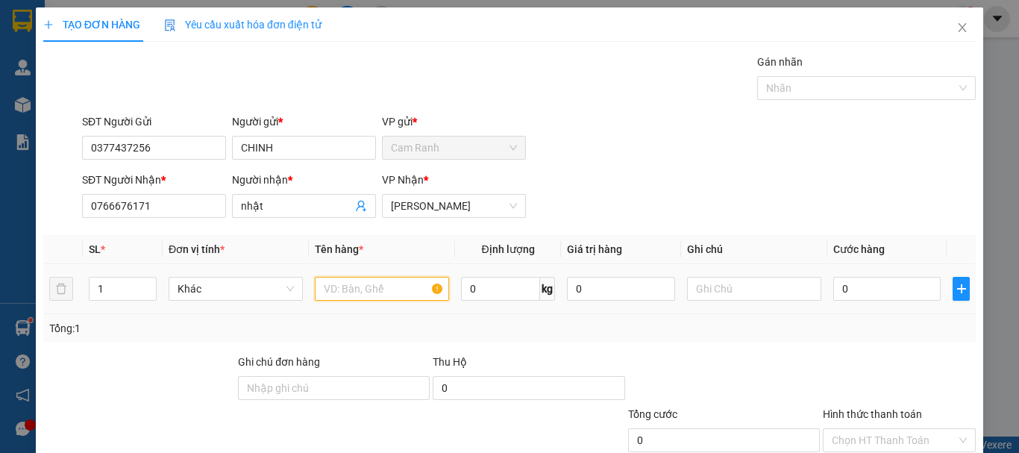
click at [349, 294] on input "text" at bounding box center [382, 289] width 134 height 24
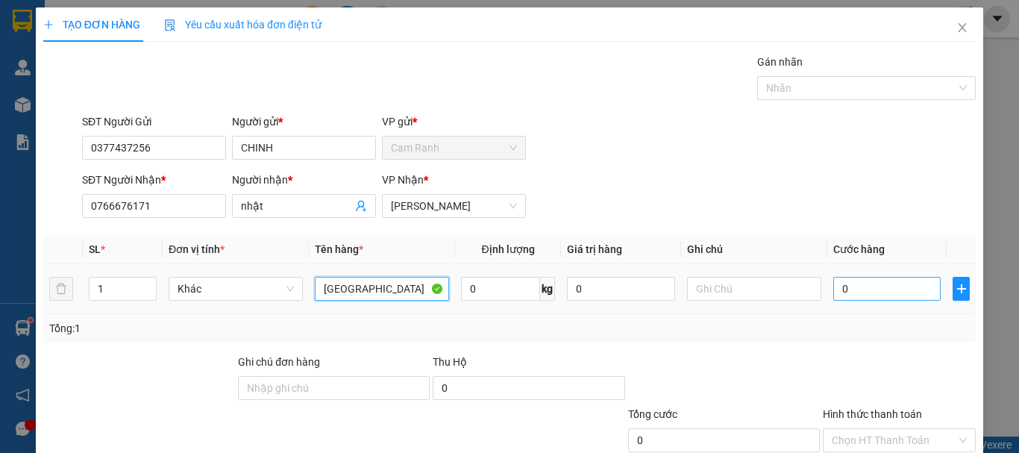
type input "[GEOGRAPHIC_DATA]"
click at [840, 291] on input "0" at bounding box center [887, 289] width 107 height 24
type input "4"
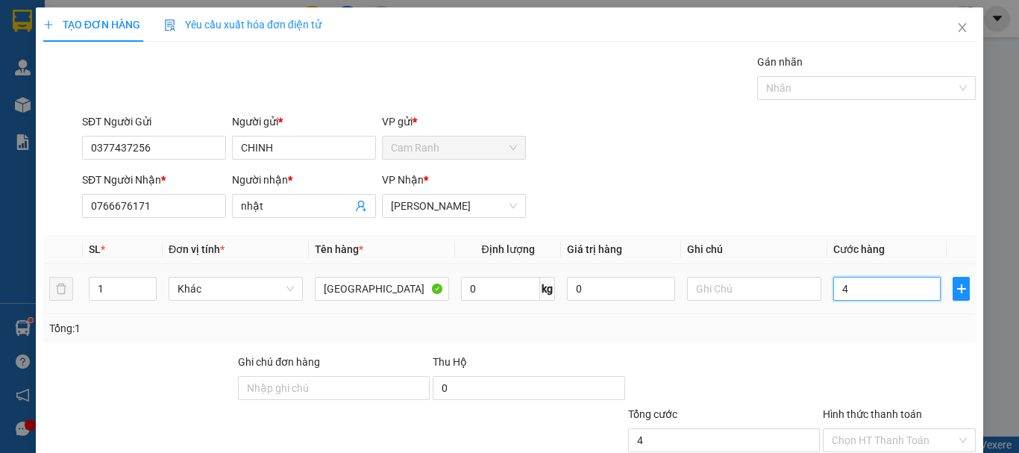
type input "40"
type input "400"
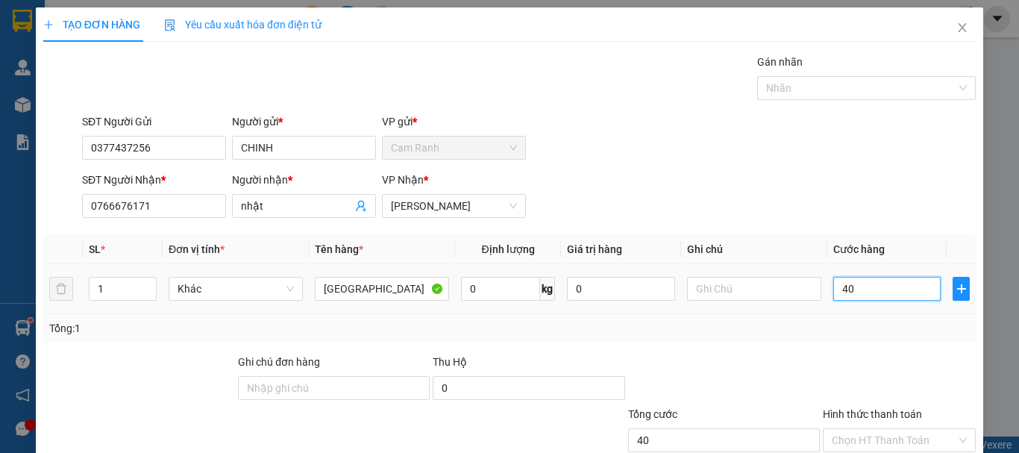
type input "400"
type input "4.000"
type input "40.000"
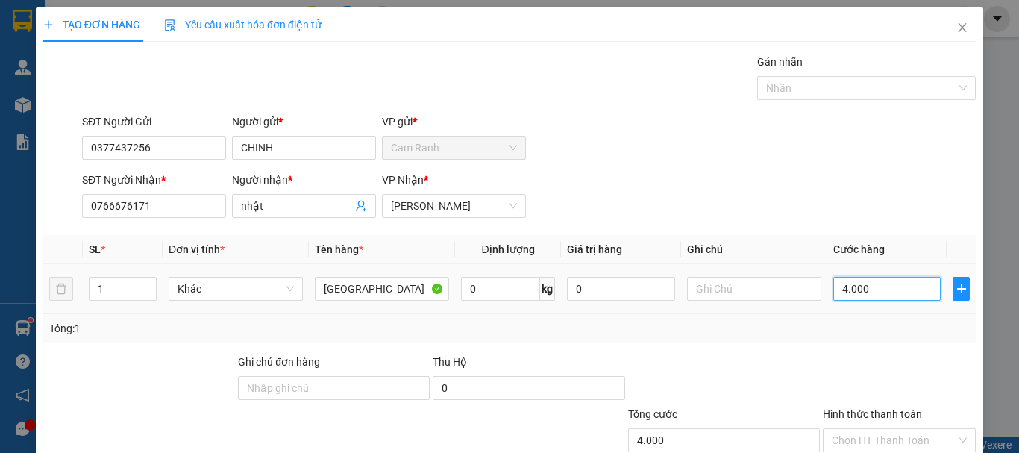
type input "40.000"
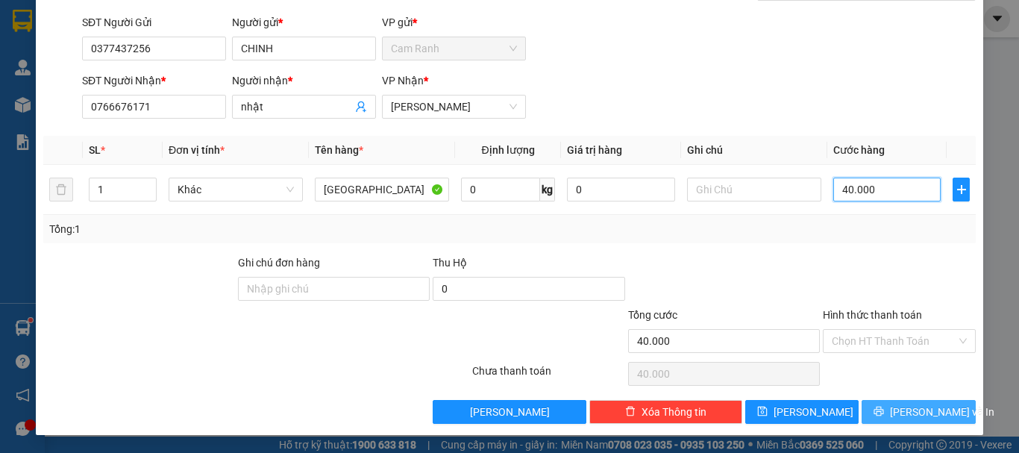
type input "40.000"
click at [914, 408] on span "[PERSON_NAME] và In" at bounding box center [942, 412] width 104 height 16
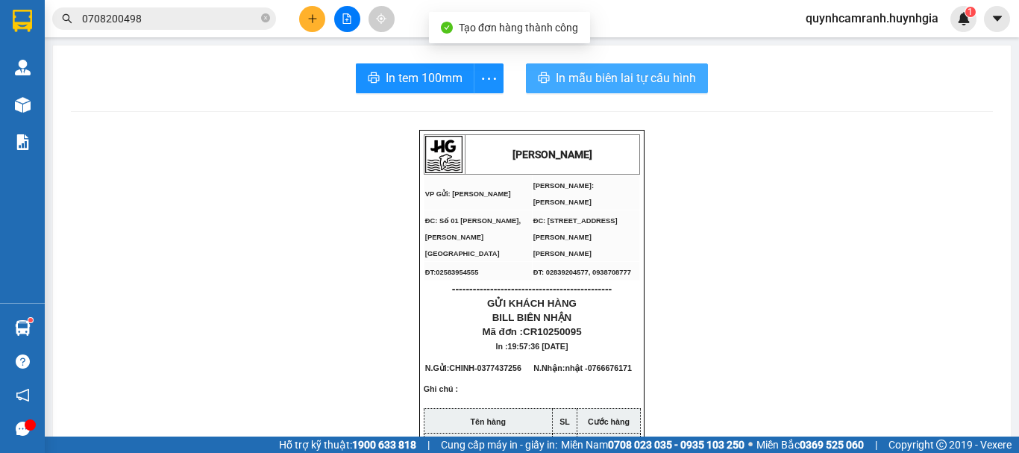
click at [575, 76] on span "In mẫu biên lai tự cấu hình" at bounding box center [626, 78] width 140 height 19
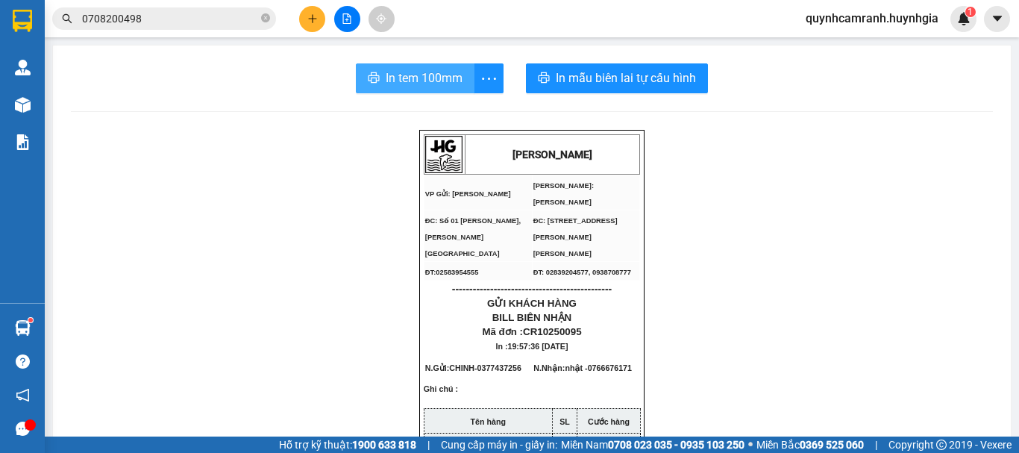
click at [399, 87] on span "In tem 100mm" at bounding box center [424, 78] width 77 height 19
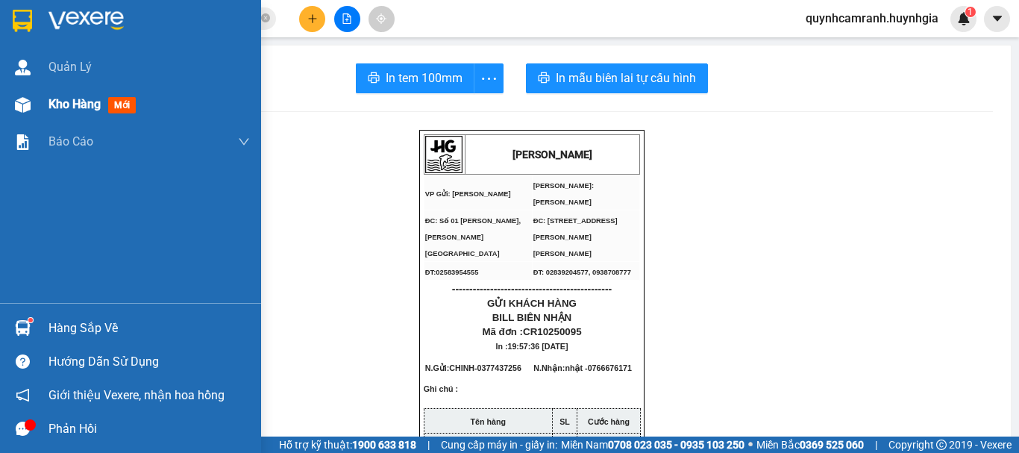
click at [67, 111] on span "Kho hàng" at bounding box center [75, 104] width 52 height 14
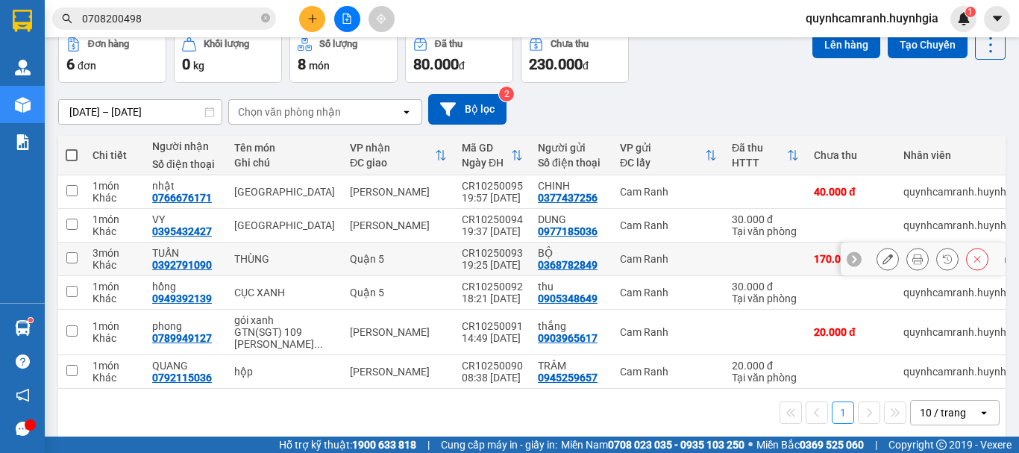
scroll to position [88, 0]
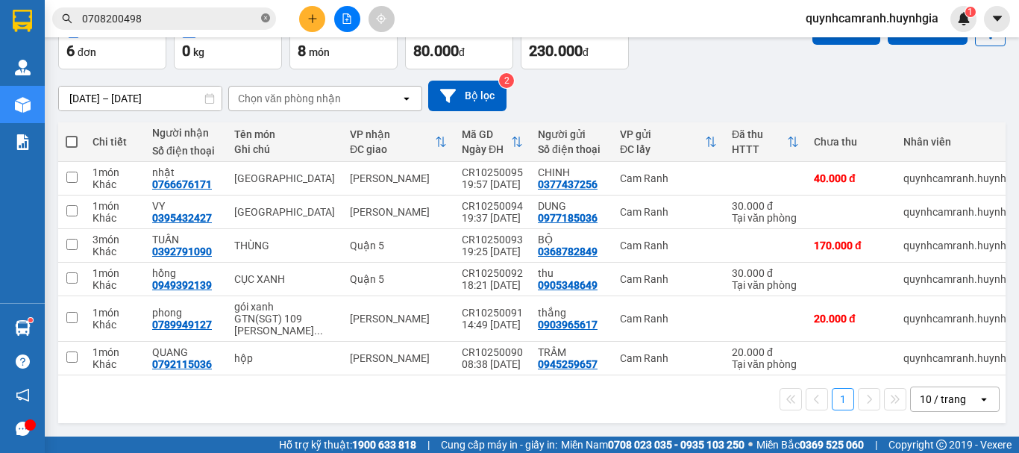
click at [266, 21] on icon "close-circle" at bounding box center [265, 17] width 9 height 9
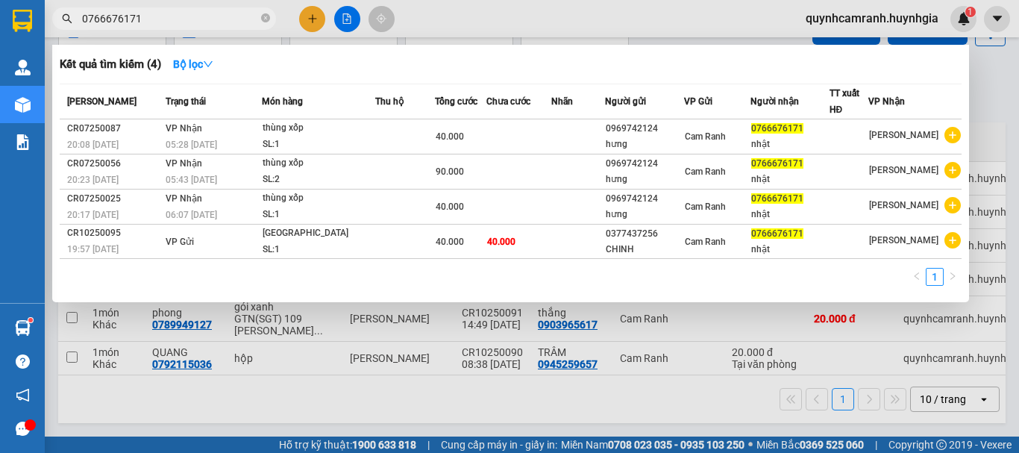
type input "0766676171"
click at [513, 17] on div at bounding box center [509, 226] width 1019 height 453
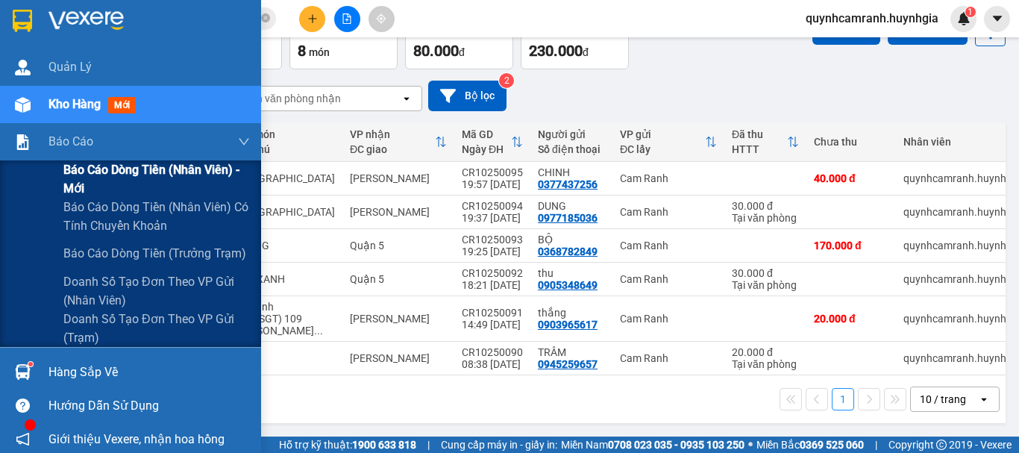
click at [87, 179] on span "Báo cáo dòng tiền (nhân viên) - mới" at bounding box center [156, 178] width 187 height 37
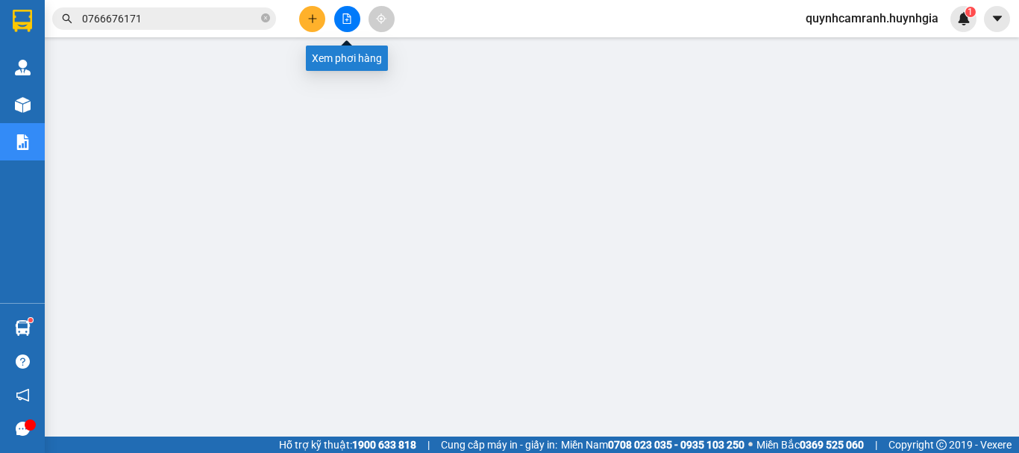
click at [346, 19] on icon "file-add" at bounding box center [347, 18] width 10 height 10
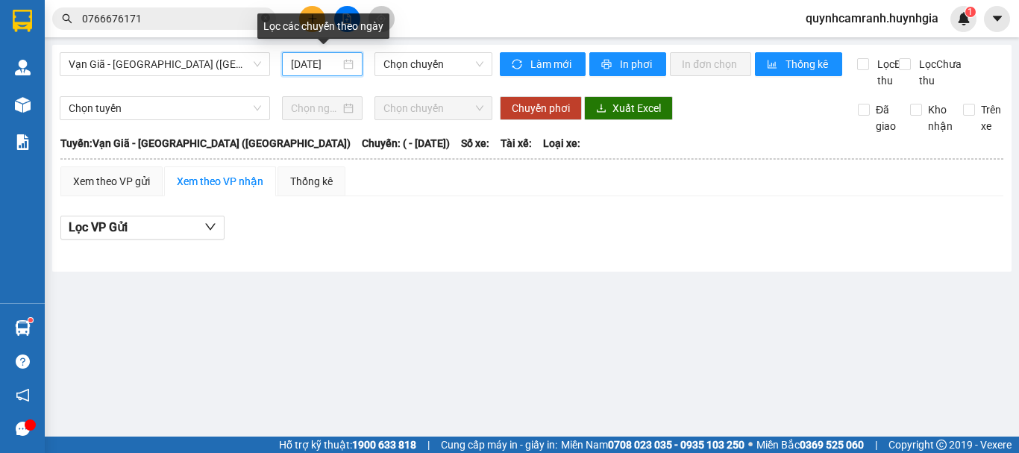
click at [302, 67] on input "[DATE]" at bounding box center [315, 64] width 49 height 16
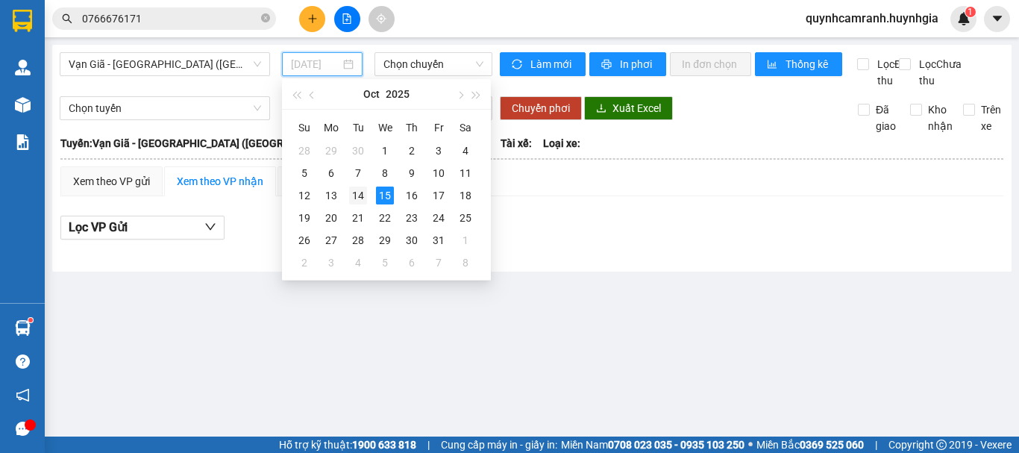
click at [361, 200] on div "14" at bounding box center [358, 196] width 18 height 18
type input "[DATE]"
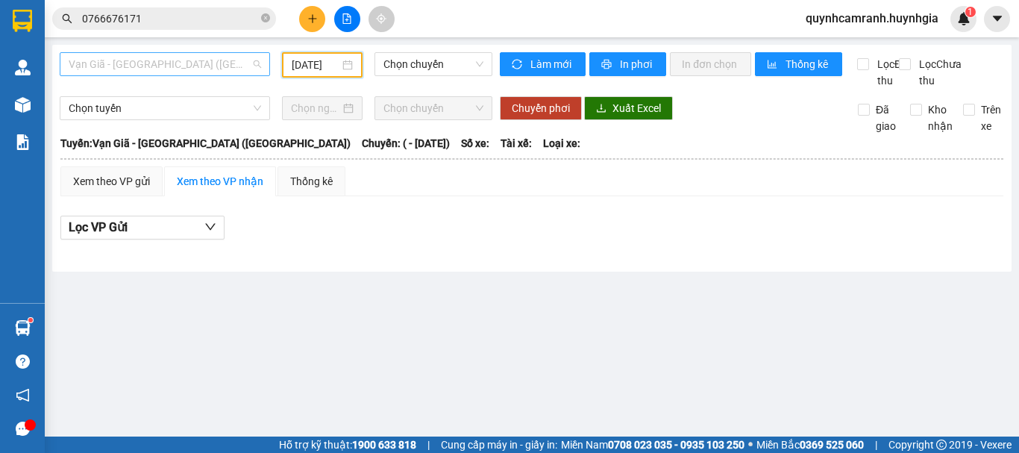
click at [218, 63] on span "Vạn Giã - [GEOGRAPHIC_DATA] ([GEOGRAPHIC_DATA])" at bounding box center [165, 64] width 193 height 22
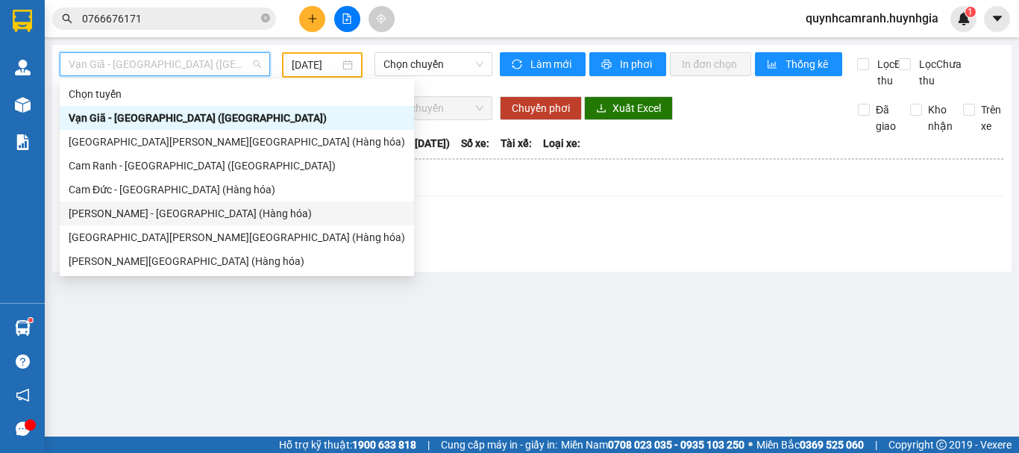
scroll to position [48, 0]
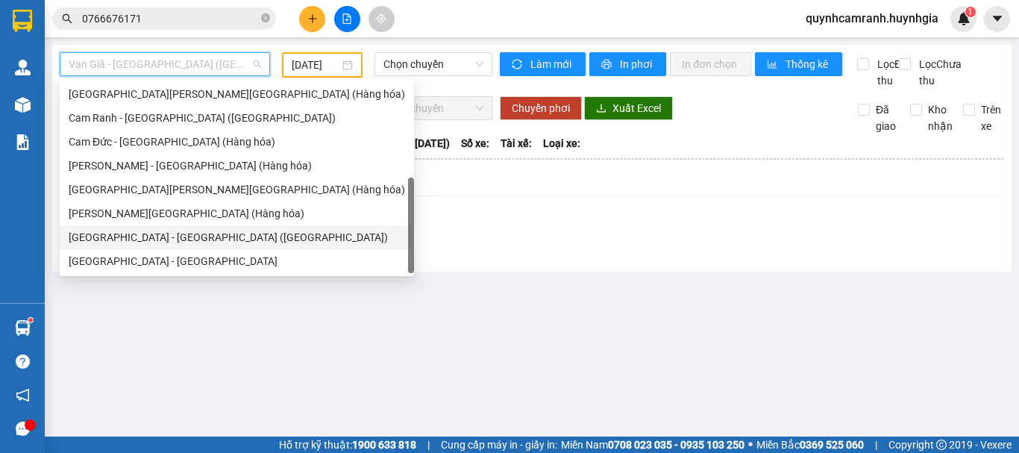
click at [159, 232] on div "[GEOGRAPHIC_DATA] - [GEOGRAPHIC_DATA] ([GEOGRAPHIC_DATA])" at bounding box center [237, 237] width 337 height 16
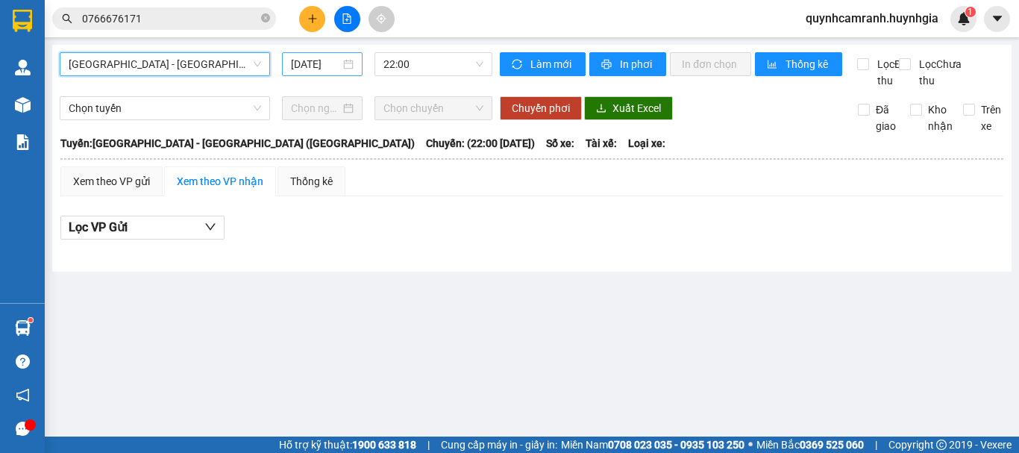
click at [307, 60] on input "[DATE]" at bounding box center [315, 64] width 49 height 16
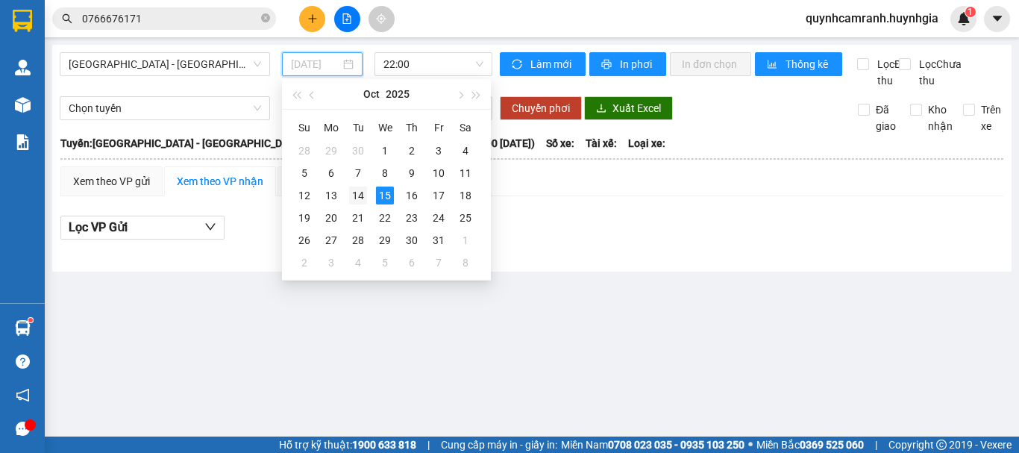
click at [360, 192] on div "14" at bounding box center [358, 196] width 18 height 18
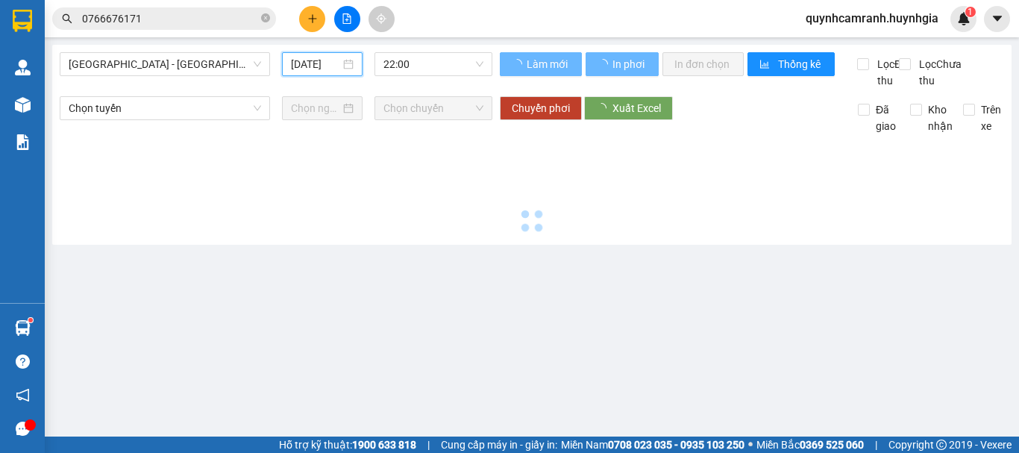
type input "[DATE]"
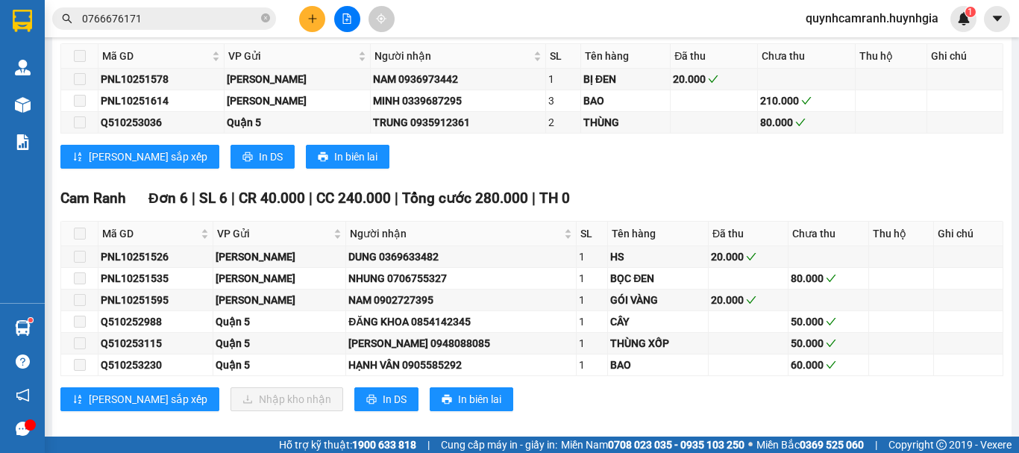
scroll to position [9101, 0]
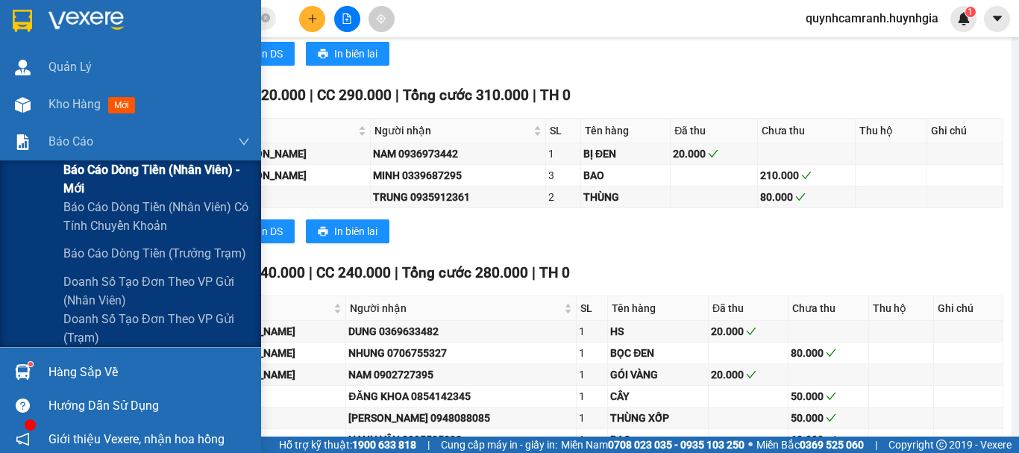
click at [84, 170] on span "Báo cáo dòng tiền (nhân viên) - mới" at bounding box center [156, 178] width 187 height 37
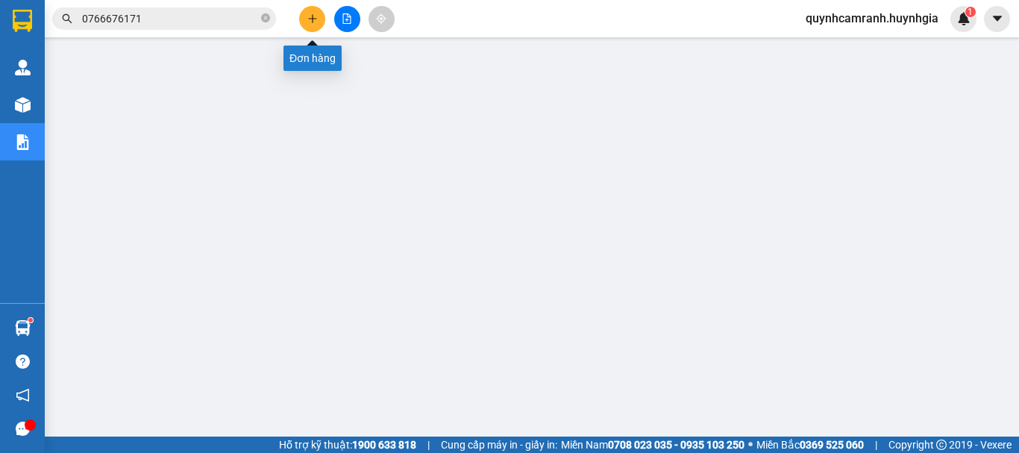
click at [303, 23] on button at bounding box center [312, 19] width 26 height 26
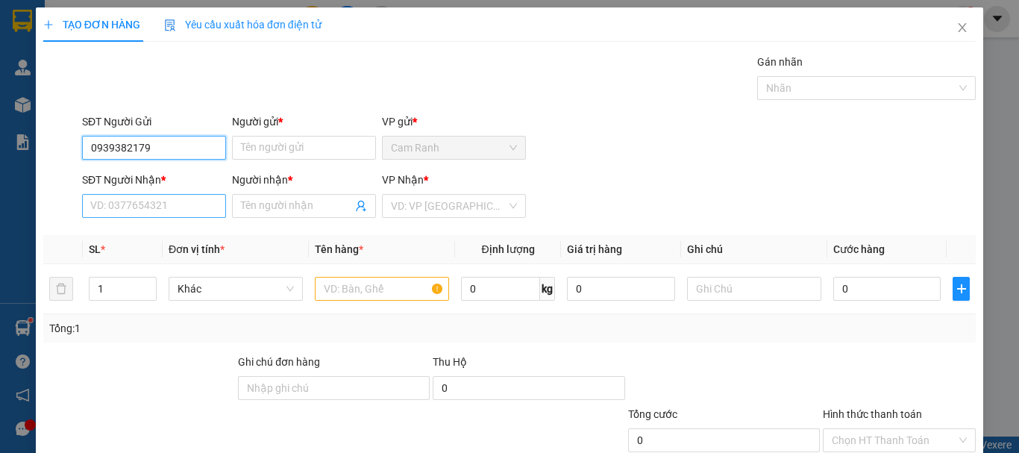
type input "0939382179"
click at [172, 214] on input "SĐT Người Nhận *" at bounding box center [154, 206] width 144 height 24
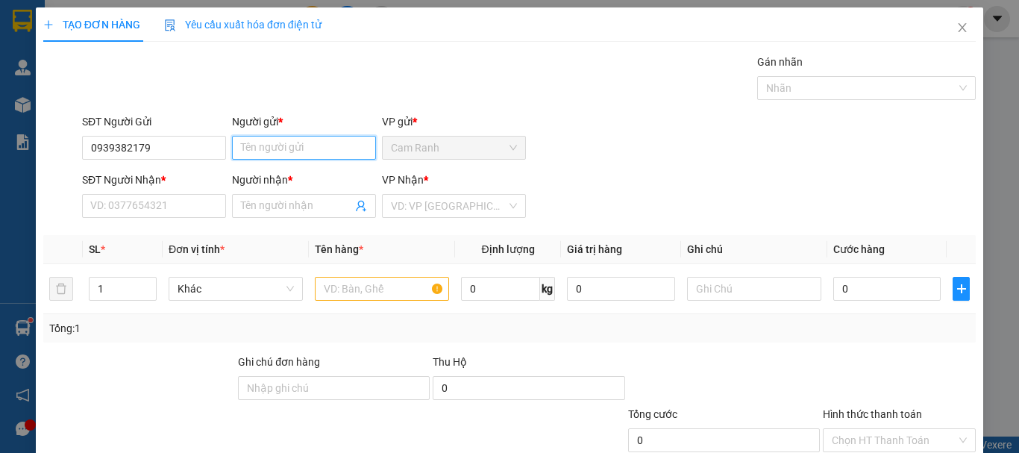
click at [269, 144] on input "Người gửi *" at bounding box center [304, 148] width 144 height 24
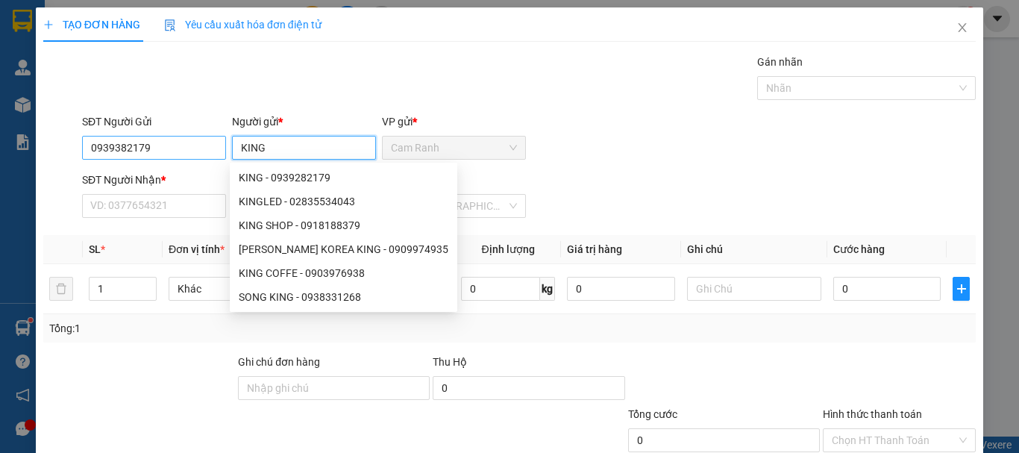
type input "KING"
click at [117, 154] on input "0939382179" at bounding box center [154, 148] width 144 height 24
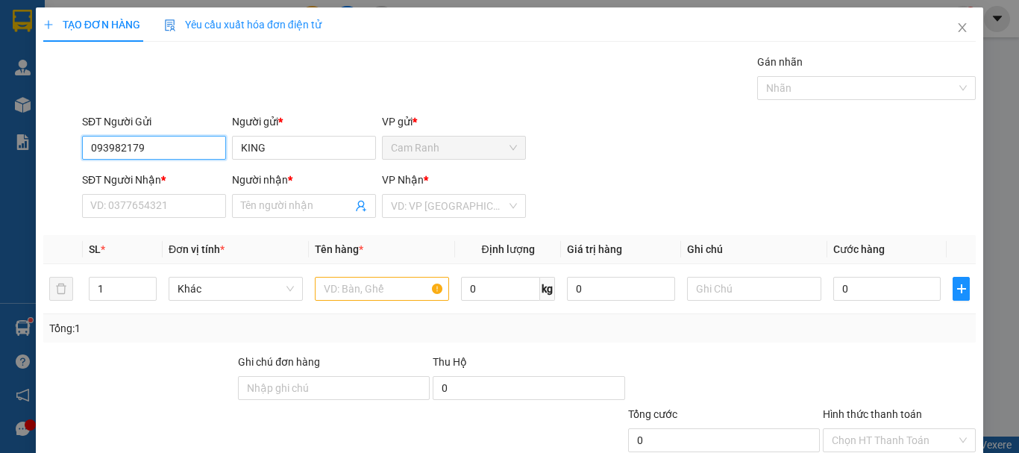
type input "0939282179"
click at [167, 181] on div "0939282179 - KING" at bounding box center [152, 177] width 125 height 16
type input "0587916795"
type input "MI"
type input "0939282179"
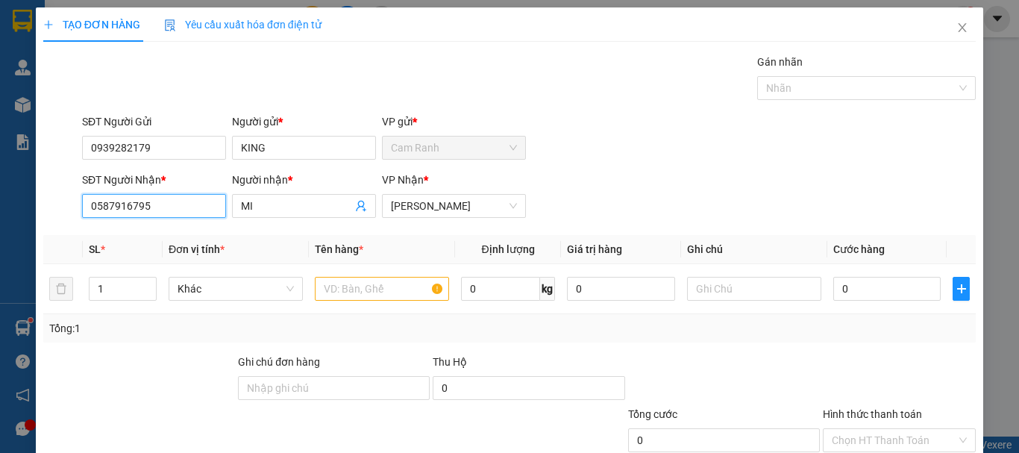
click at [193, 210] on input "0587916795" at bounding box center [154, 206] width 144 height 24
type input "0"
type input "0907028512"
click at [252, 199] on input "MI" at bounding box center [296, 206] width 111 height 16
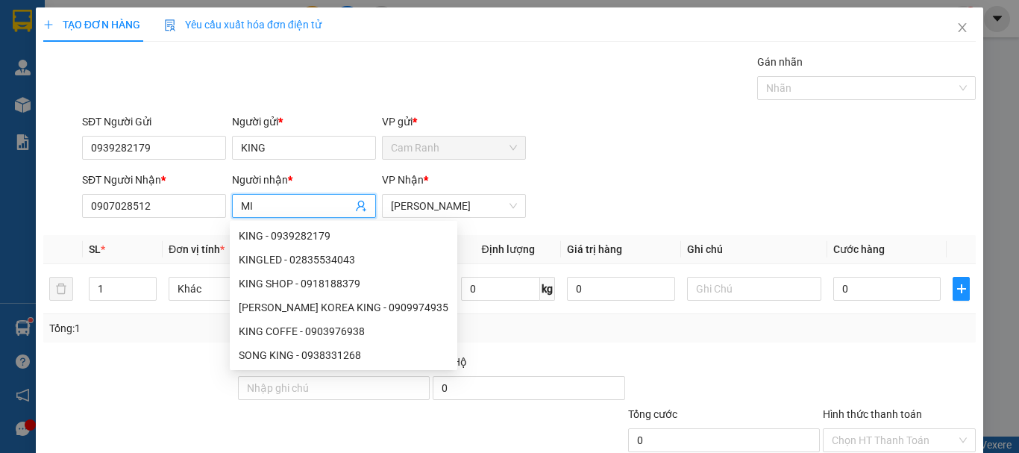
type input "M"
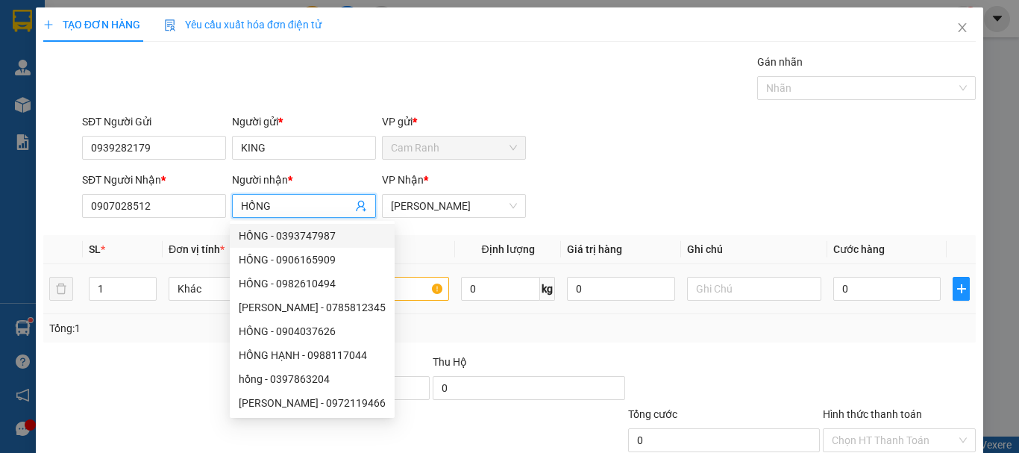
type input "HỒNG"
click at [418, 290] on input "text" at bounding box center [382, 289] width 134 height 24
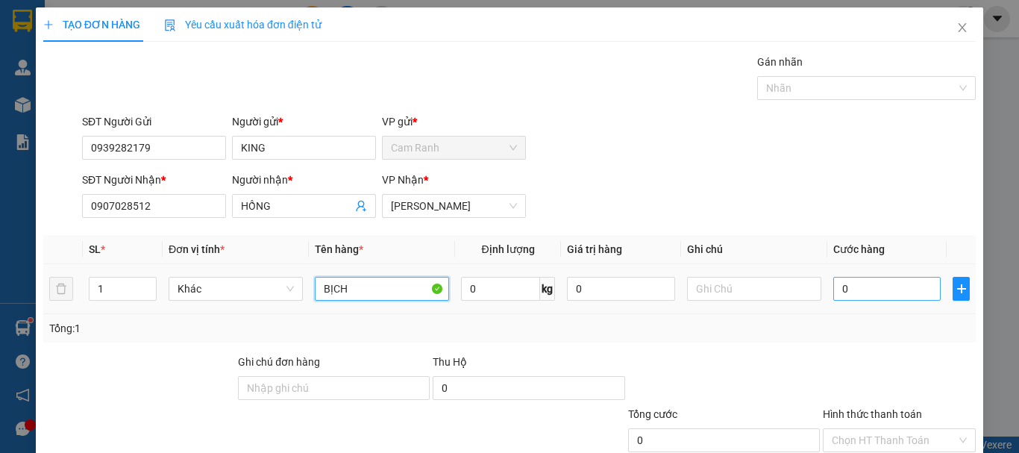
type input "BỊCH"
click at [834, 280] on input "0" at bounding box center [887, 289] width 107 height 24
type input "2"
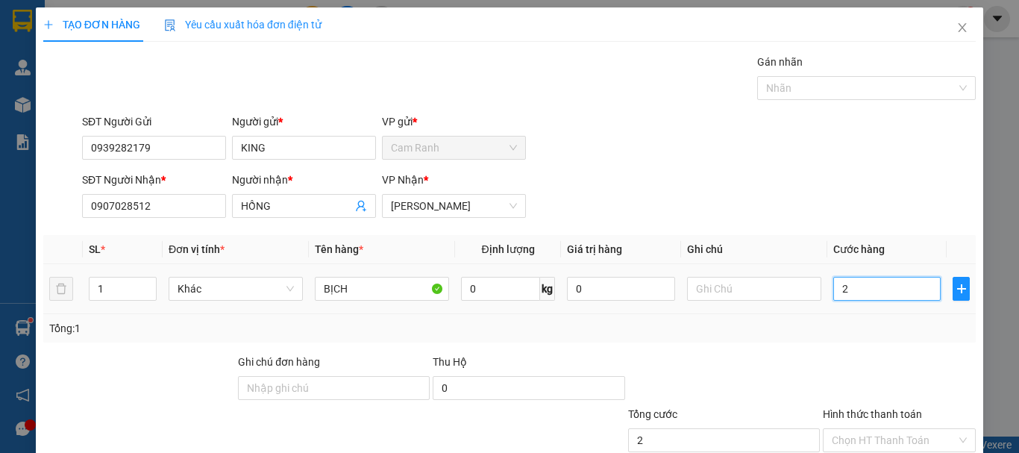
type input "20"
type input "200"
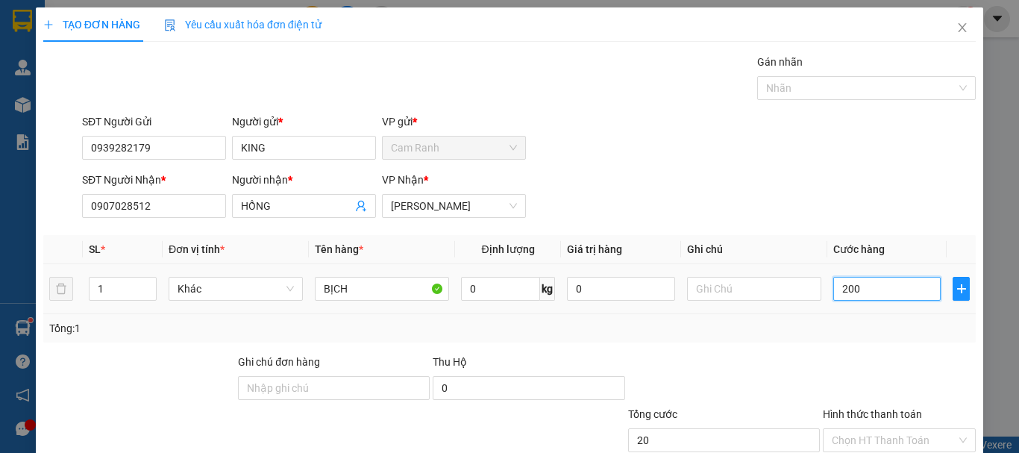
type input "200"
type input "2.000"
type input "20.000"
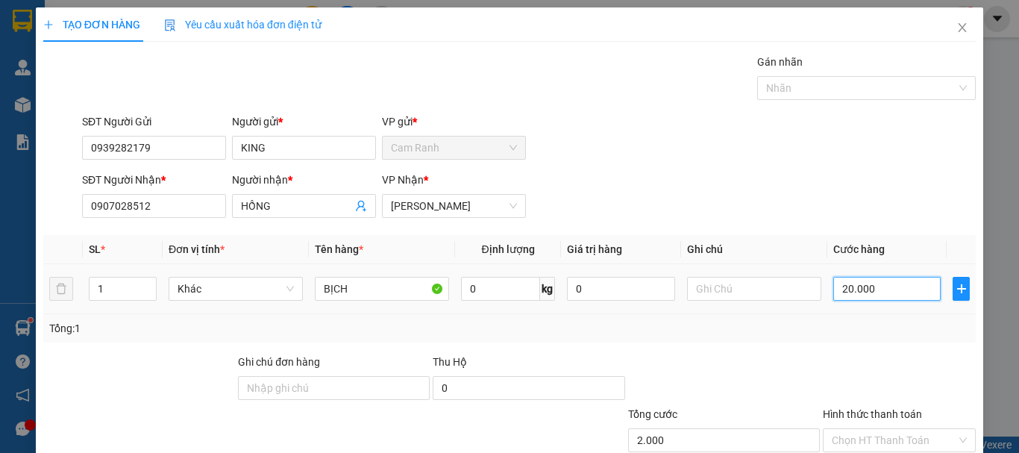
type input "20.000"
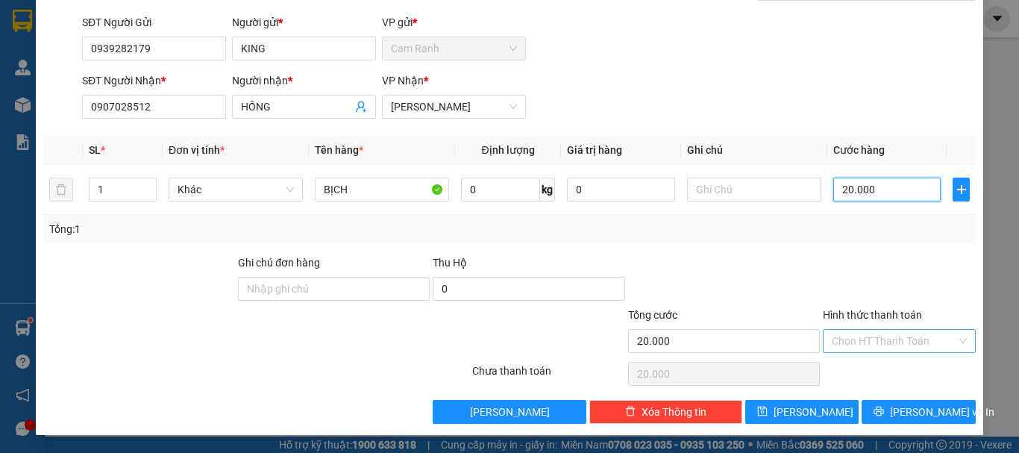
type input "20.000"
click at [859, 335] on input "Hình thức thanh toán" at bounding box center [894, 341] width 125 height 22
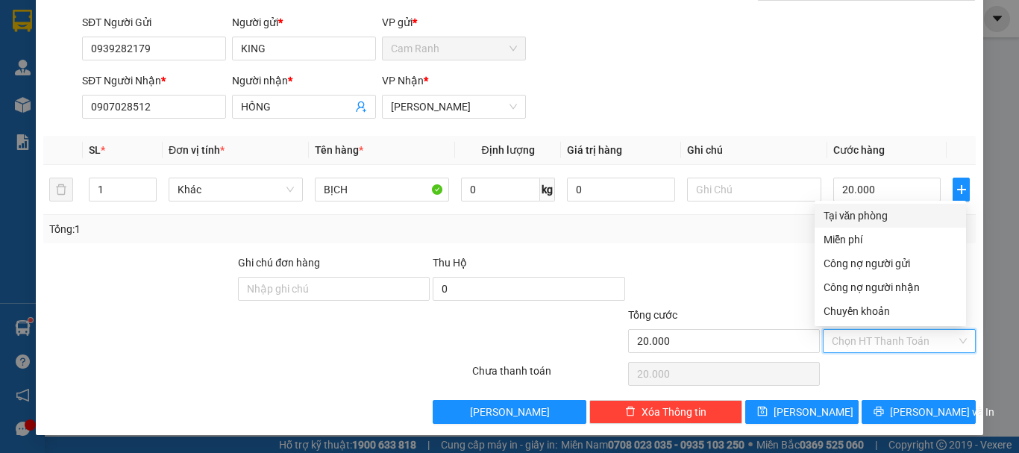
click at [861, 216] on div "Tại văn phòng" at bounding box center [891, 215] width 134 height 16
type input "0"
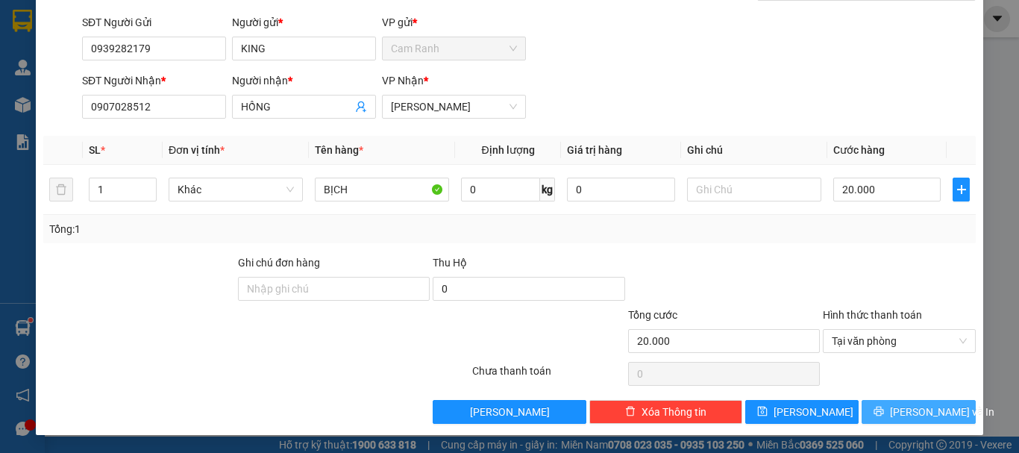
click at [884, 410] on icon "printer" at bounding box center [879, 411] width 10 height 10
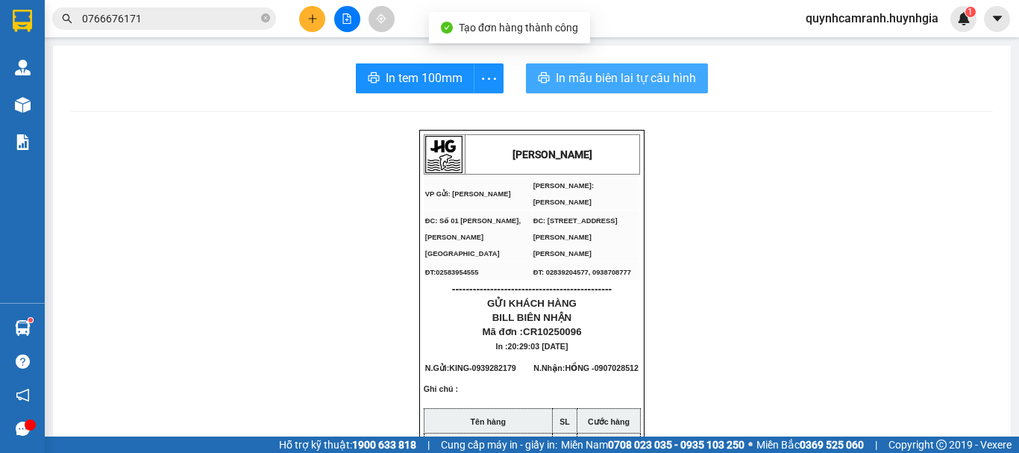
click at [642, 75] on span "In mẫu biên lai tự cấu hình" at bounding box center [626, 78] width 140 height 19
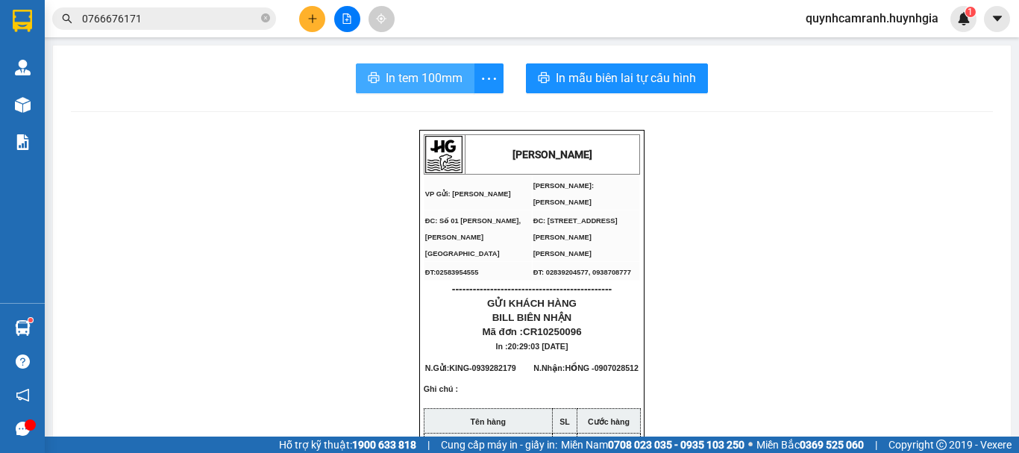
click at [433, 73] on span "In tem 100mm" at bounding box center [424, 78] width 77 height 19
click at [418, 85] on span "In tem 100mm" at bounding box center [424, 78] width 77 height 19
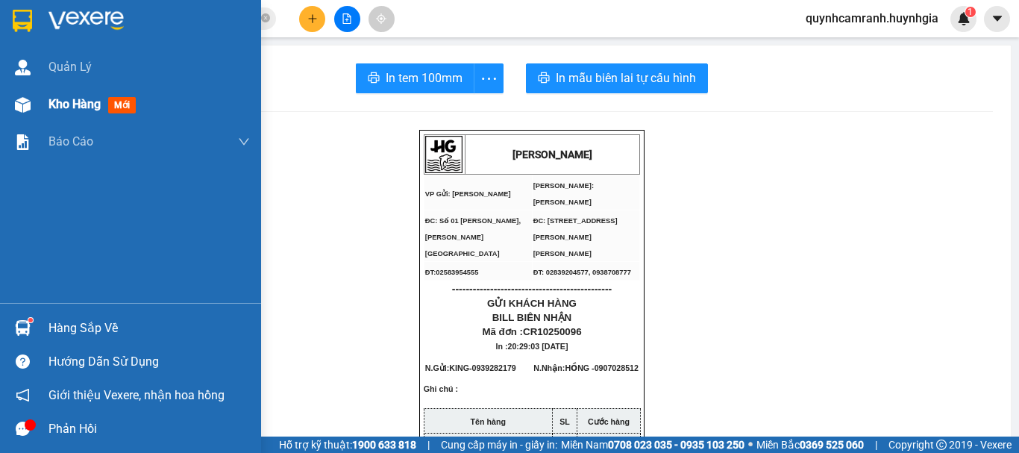
click at [61, 105] on span "Kho hàng" at bounding box center [75, 104] width 52 height 14
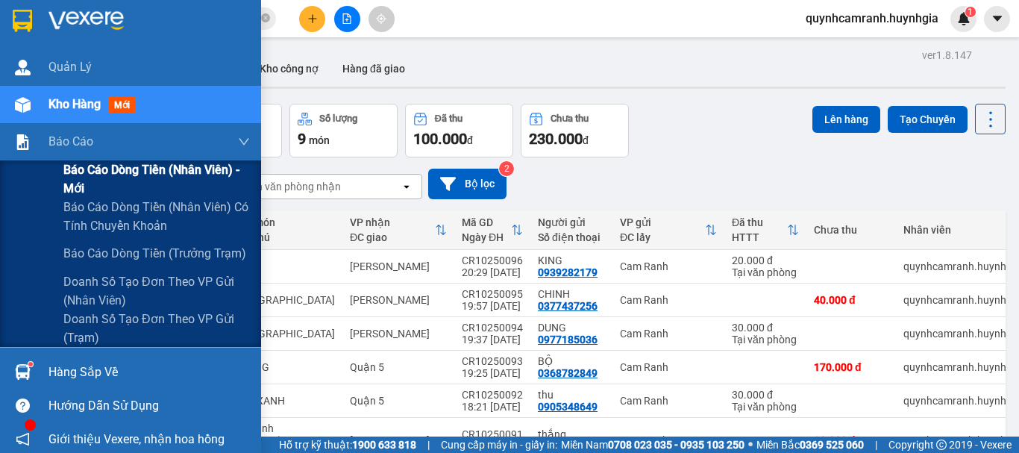
click at [122, 172] on span "Báo cáo dòng tiền (nhân viên) - mới" at bounding box center [156, 178] width 187 height 37
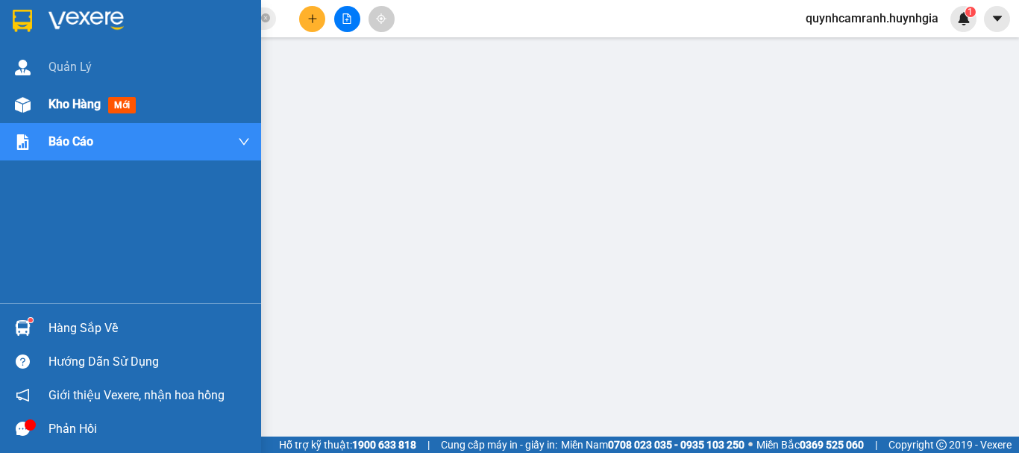
click at [81, 105] on span "Kho hàng" at bounding box center [75, 104] width 52 height 14
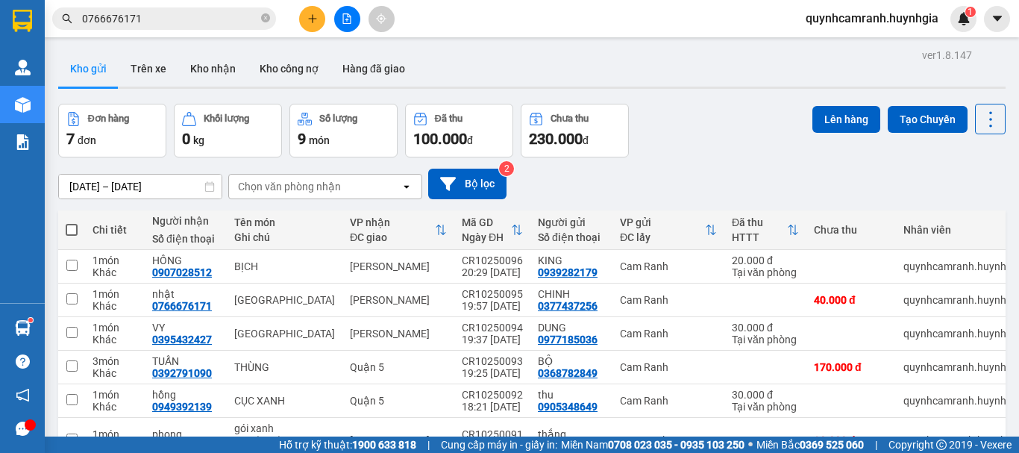
scroll to position [122, 0]
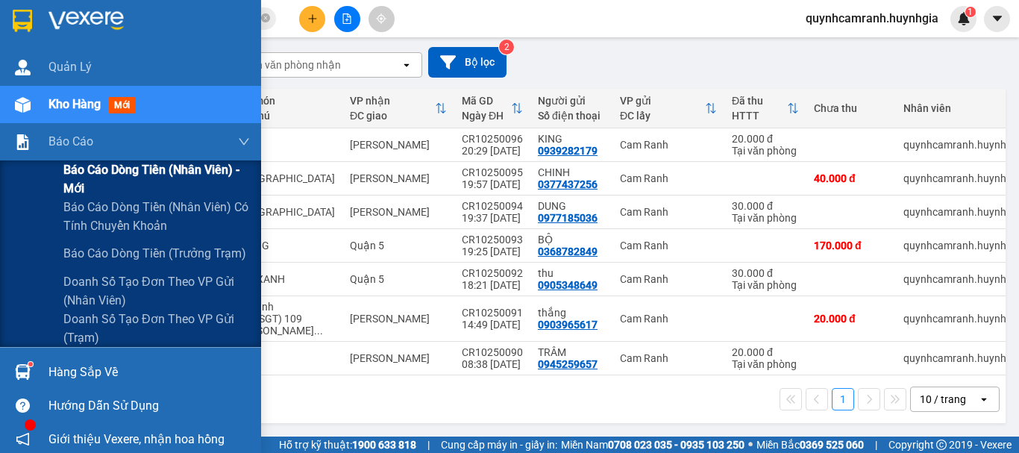
click at [88, 177] on span "Báo cáo dòng tiền (nhân viên) - mới" at bounding box center [156, 178] width 187 height 37
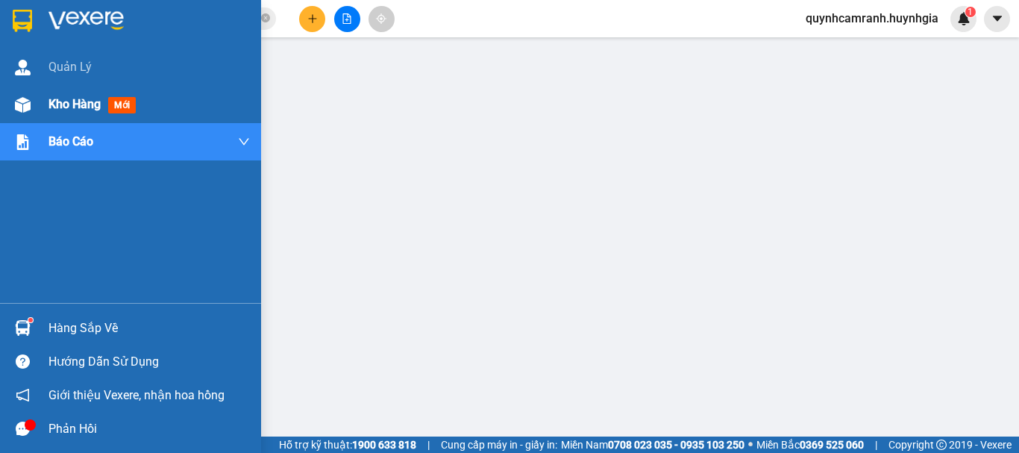
click at [75, 105] on span "Kho hàng" at bounding box center [75, 104] width 52 height 14
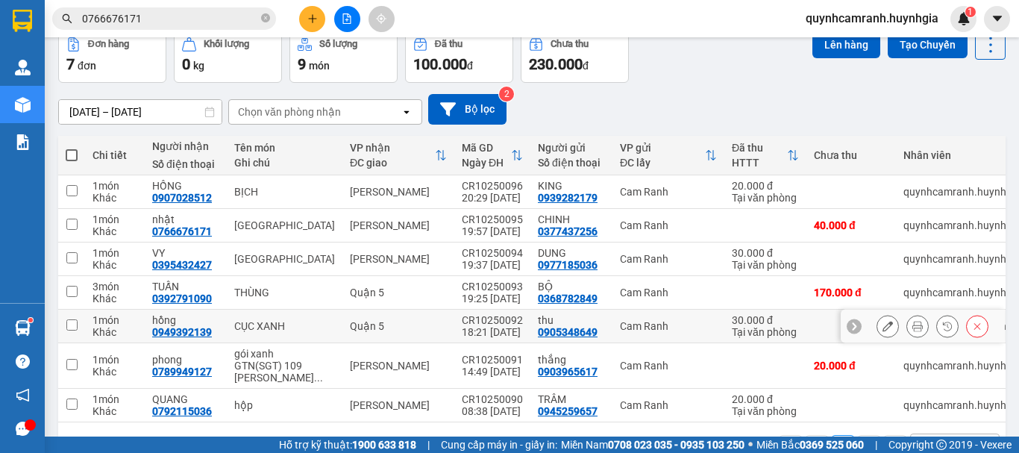
scroll to position [122, 0]
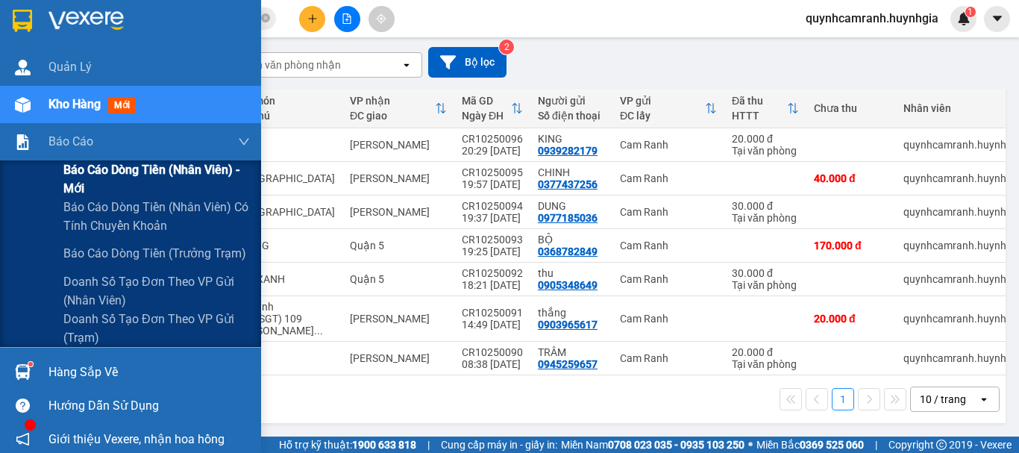
click at [93, 169] on span "Báo cáo dòng tiền (nhân viên) - mới" at bounding box center [156, 178] width 187 height 37
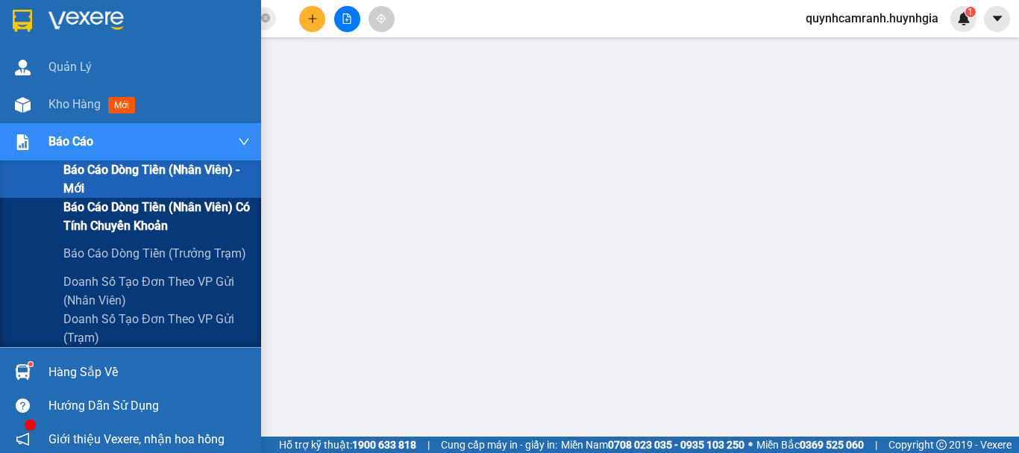
click at [105, 203] on span "Báo cáo dòng tiền (nhân viên) có tính chuyển khoản" at bounding box center [156, 216] width 187 height 37
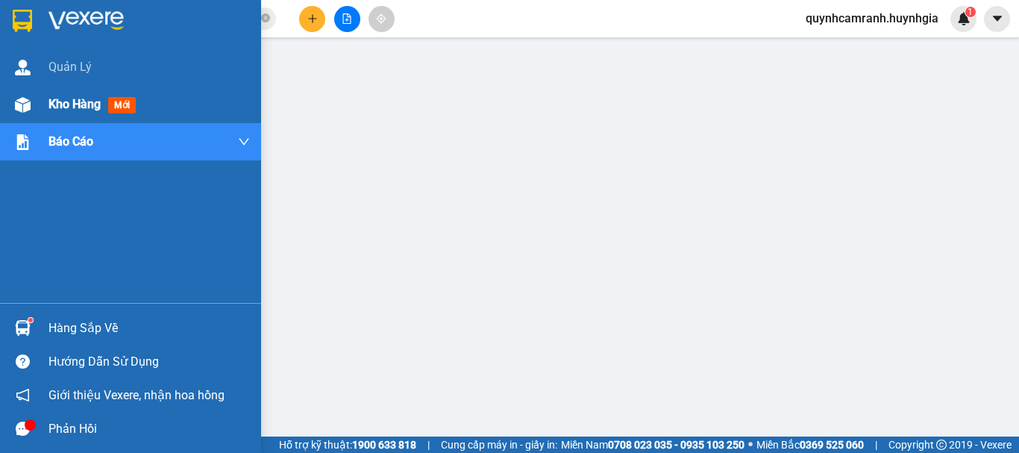
click at [72, 111] on span "Kho hàng" at bounding box center [75, 104] width 52 height 14
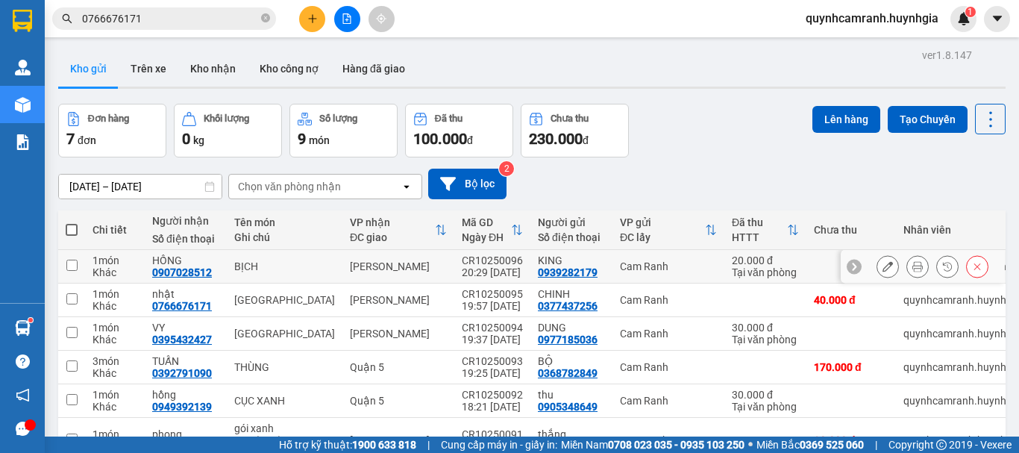
scroll to position [75, 0]
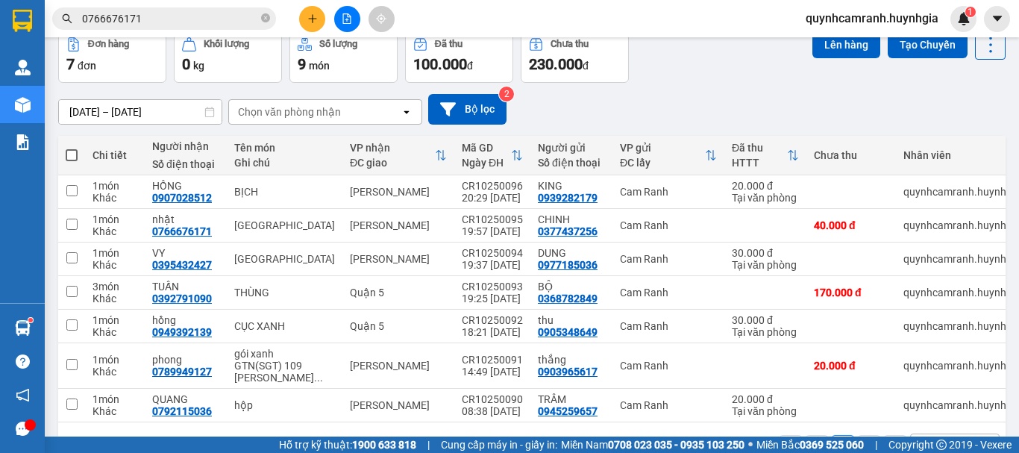
click at [76, 154] on span at bounding box center [72, 155] width 12 height 12
click at [72, 148] on input "checkbox" at bounding box center [72, 148] width 0 height 0
checkbox input "true"
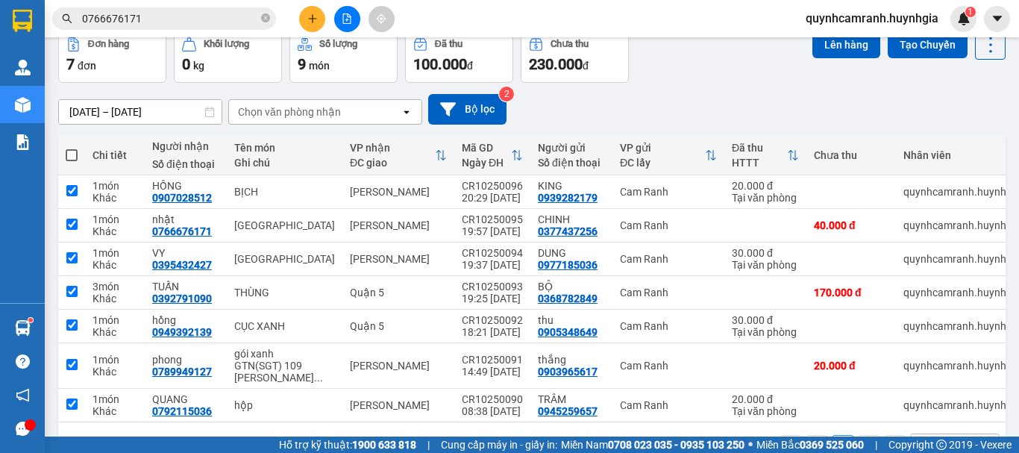
checkbox input "true"
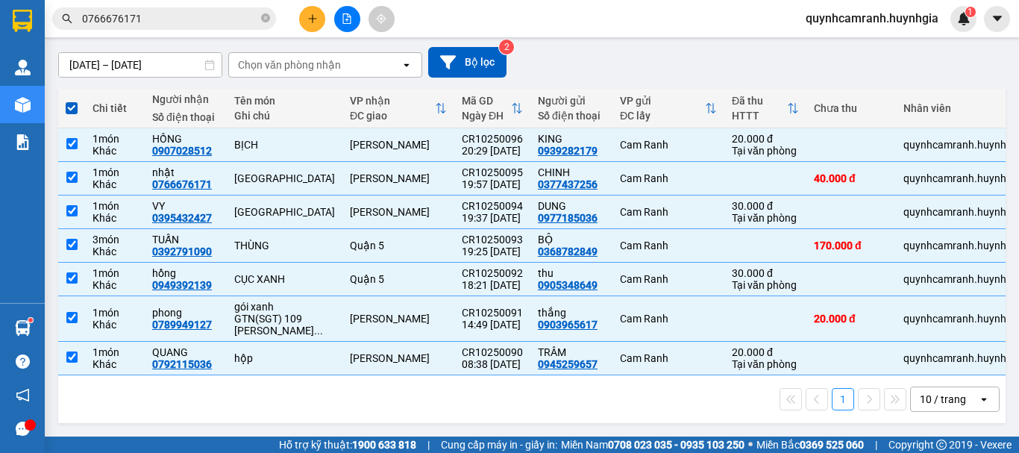
scroll to position [0, 0]
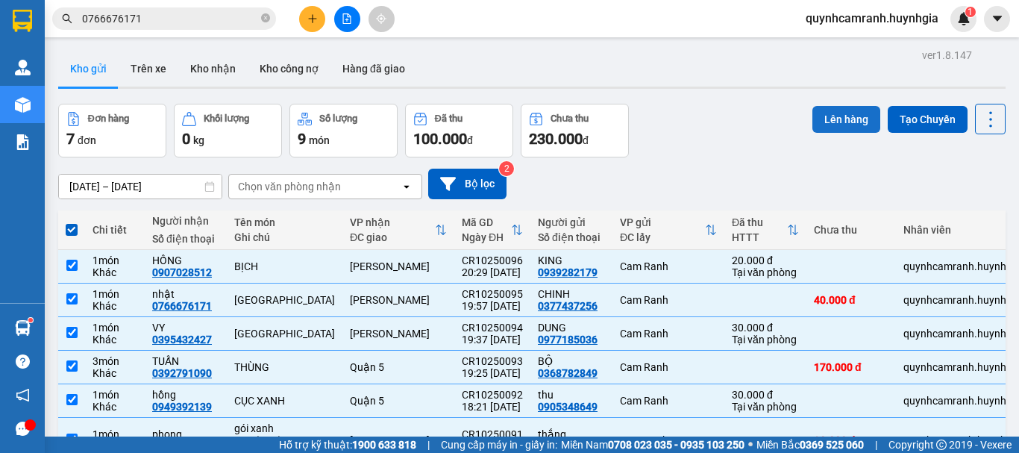
click at [841, 120] on button "Lên hàng" at bounding box center [847, 119] width 68 height 27
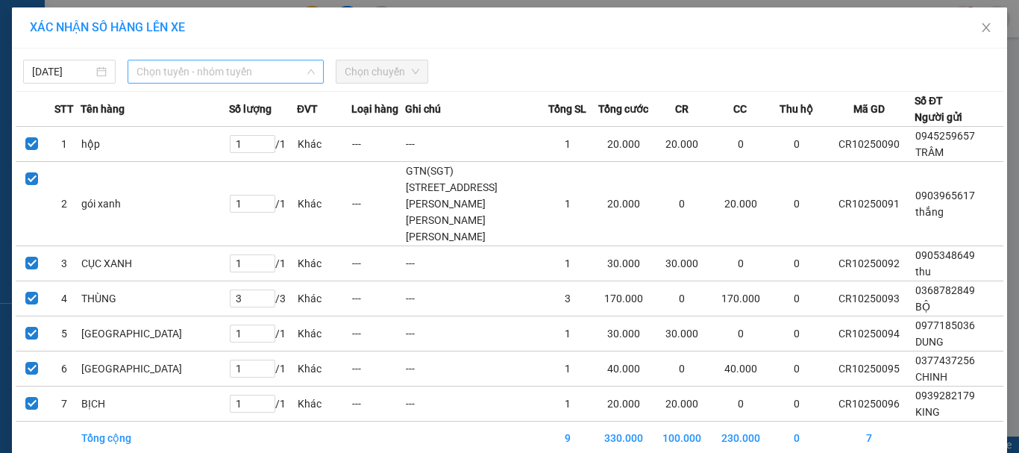
click at [200, 69] on span "Chọn tuyến - nhóm tuyến" at bounding box center [226, 71] width 178 height 22
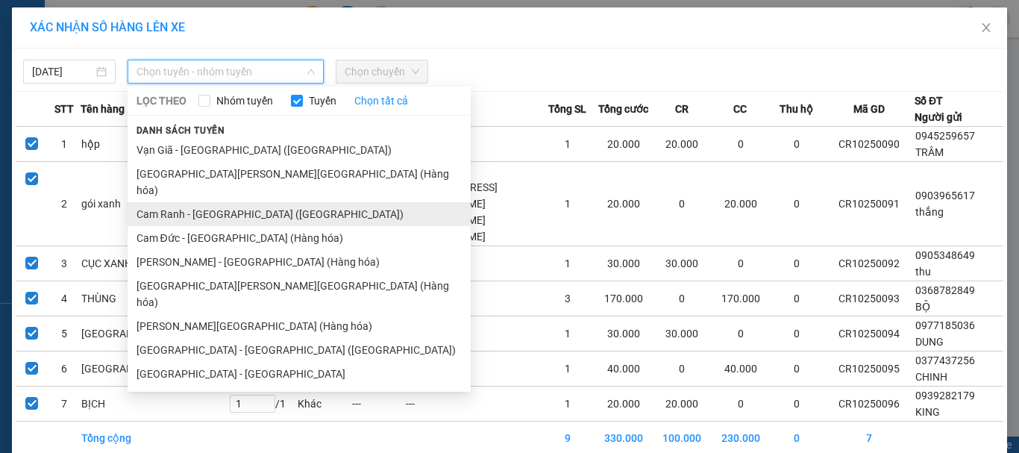
click at [154, 202] on li "Cam Ranh - [GEOGRAPHIC_DATA] ([GEOGRAPHIC_DATA])" at bounding box center [299, 214] width 343 height 24
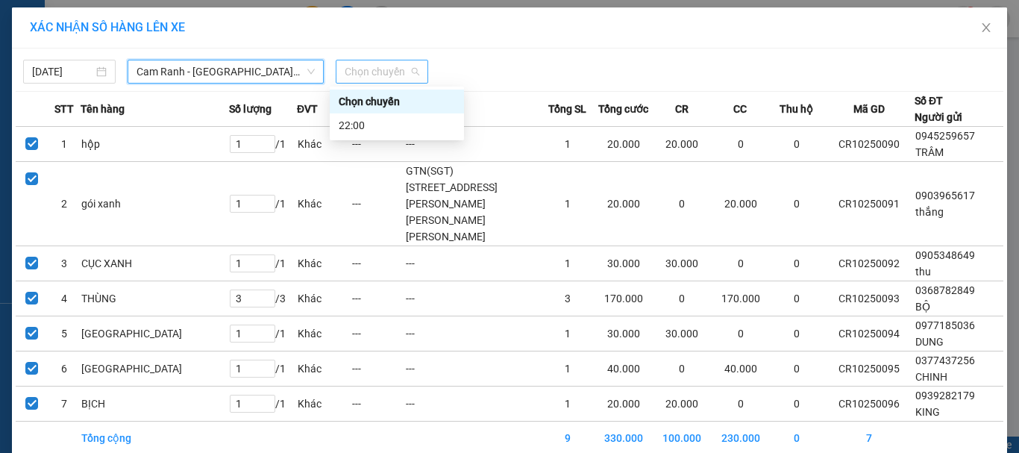
click at [366, 72] on span "Chọn chuyến" at bounding box center [382, 71] width 75 height 22
click at [367, 123] on div "22:00" at bounding box center [397, 125] width 116 height 16
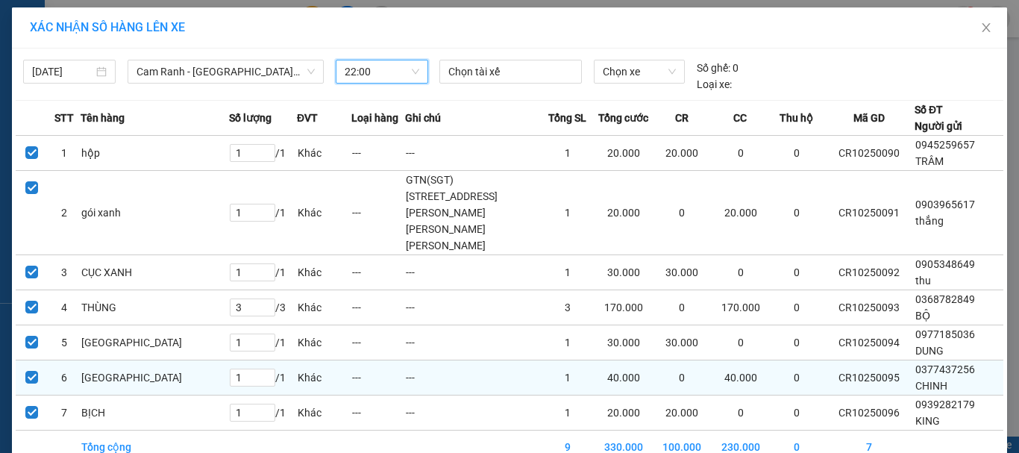
scroll to position [63, 0]
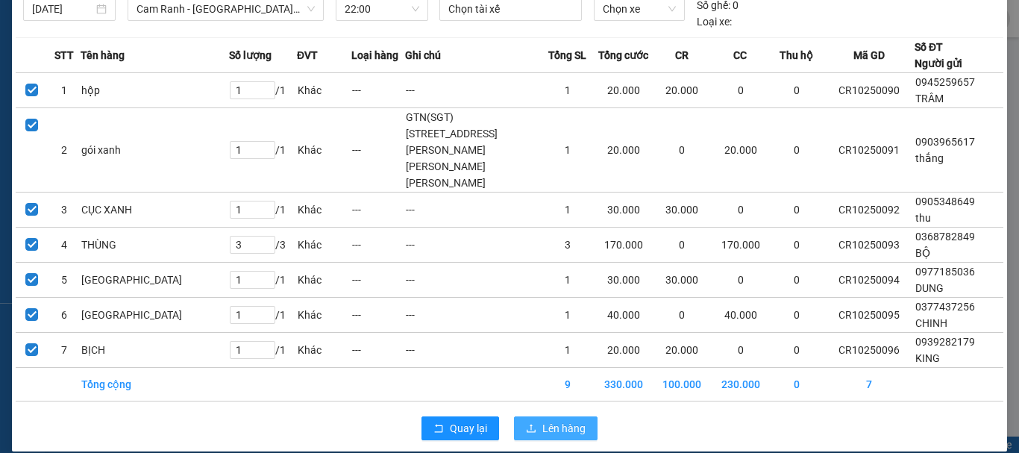
click at [558, 420] on span "Lên hàng" at bounding box center [564, 428] width 43 height 16
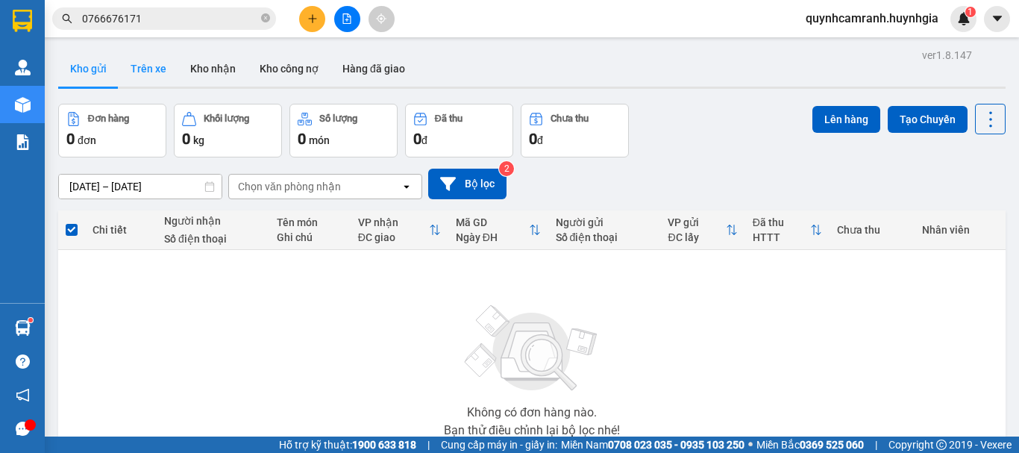
click at [154, 72] on button "Trên xe" at bounding box center [149, 69] width 60 height 36
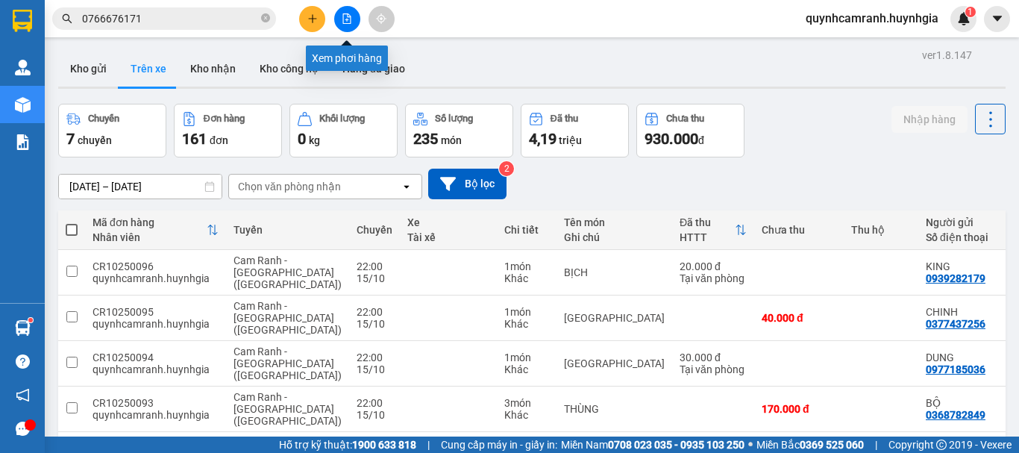
click at [337, 23] on button at bounding box center [347, 19] width 26 height 26
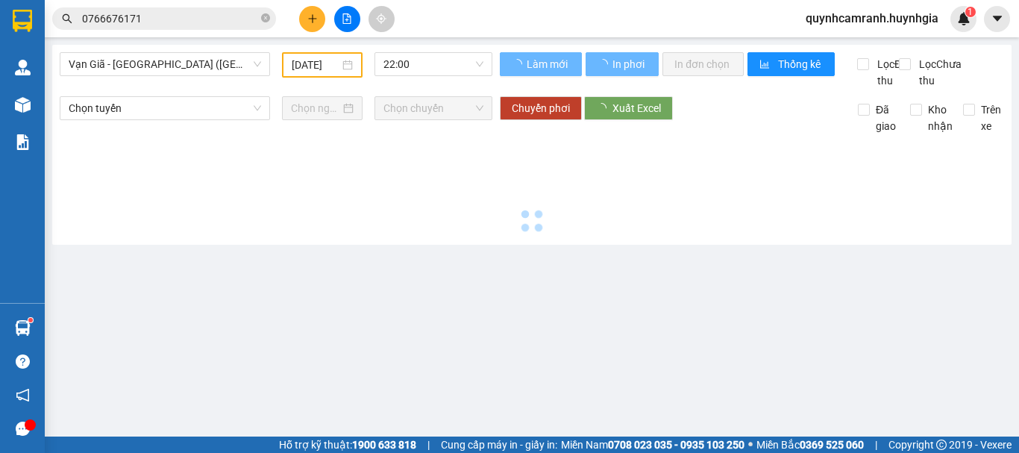
type input "[DATE]"
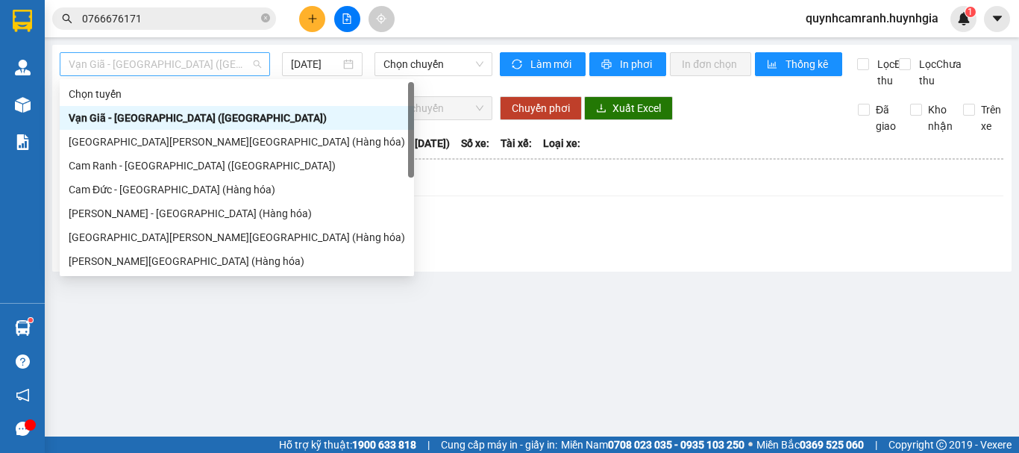
click at [219, 57] on span "Vạn Giã - [GEOGRAPHIC_DATA] ([GEOGRAPHIC_DATA])" at bounding box center [165, 64] width 193 height 22
click at [141, 167] on div "Cam Ranh - [GEOGRAPHIC_DATA] ([GEOGRAPHIC_DATA])" at bounding box center [237, 165] width 337 height 16
type input "[DATE]"
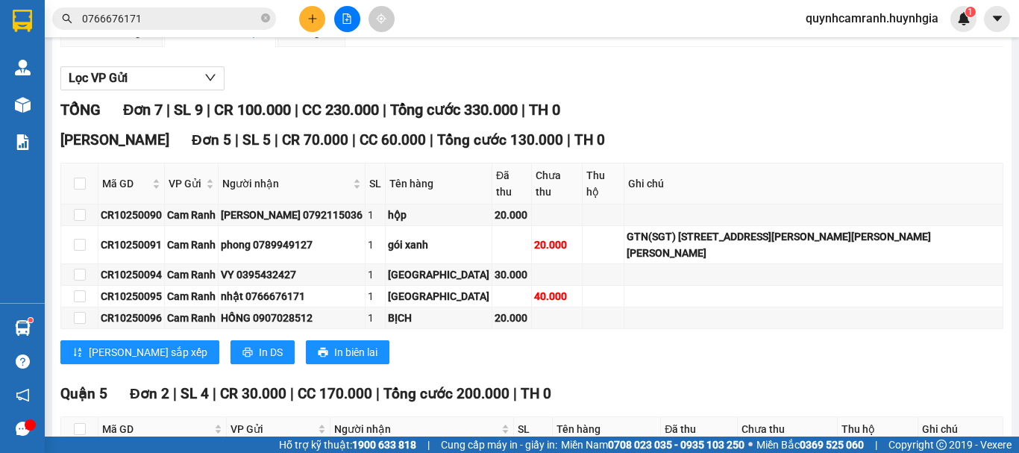
scroll to position [75, 0]
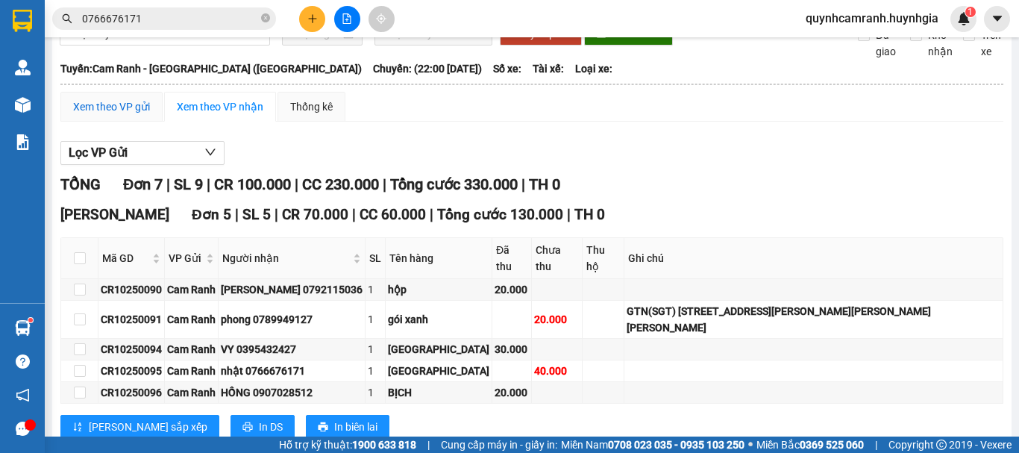
click at [131, 115] on div "Xem theo VP gửi" at bounding box center [111, 107] width 77 height 16
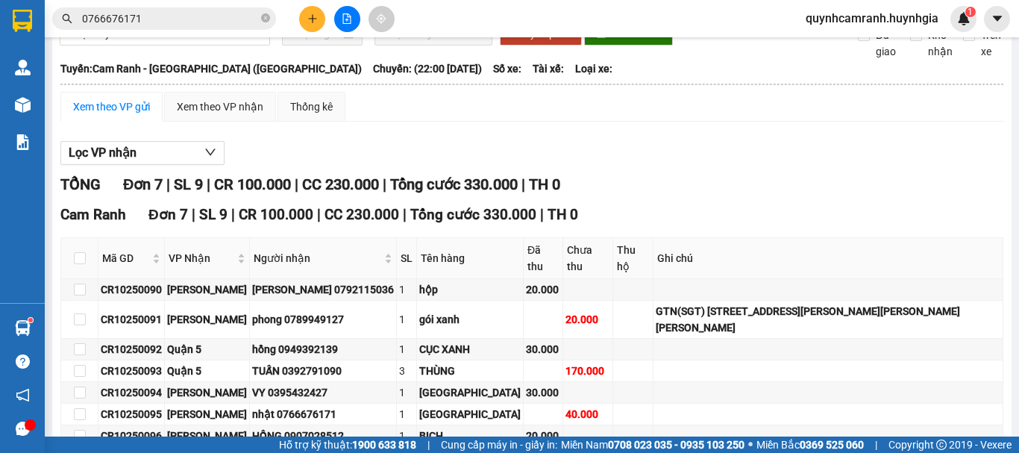
scroll to position [146, 0]
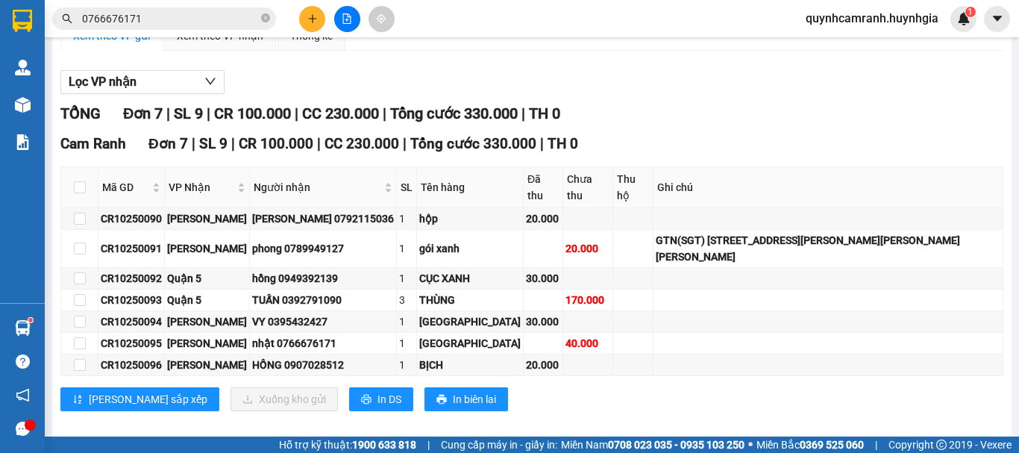
click at [881, 18] on span "quynhcamranh.huynhgia" at bounding box center [872, 18] width 157 height 19
click at [853, 41] on span "Đăng xuất" at bounding box center [878, 46] width 125 height 16
